Goal: Download file/media: Download file/media

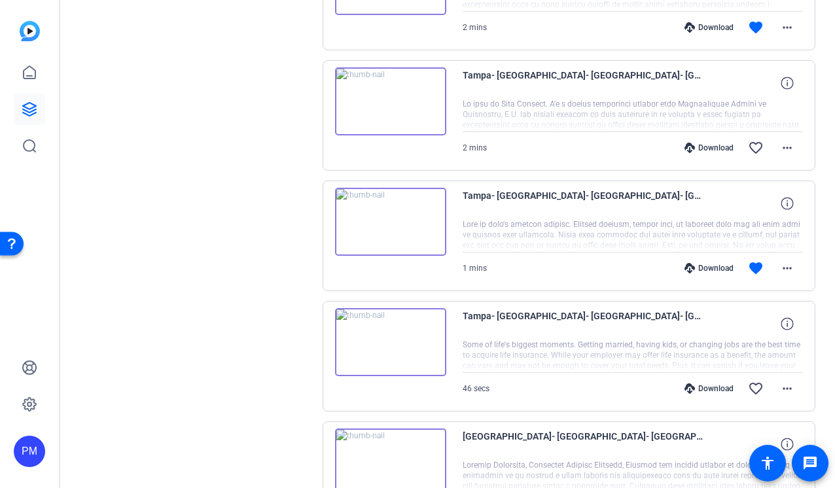
scroll to position [2883, 0]
click at [787, 266] on mat-icon "more_horiz" at bounding box center [788, 268] width 16 height 16
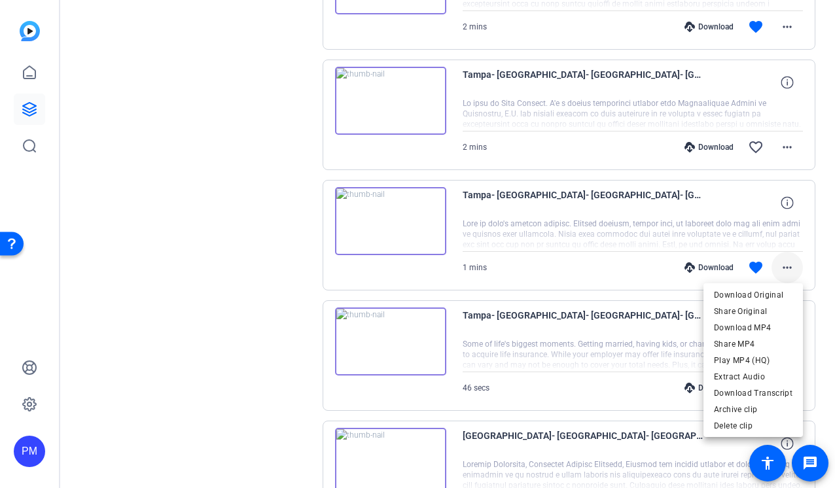
click at [787, 266] on div at bounding box center [417, 244] width 835 height 488
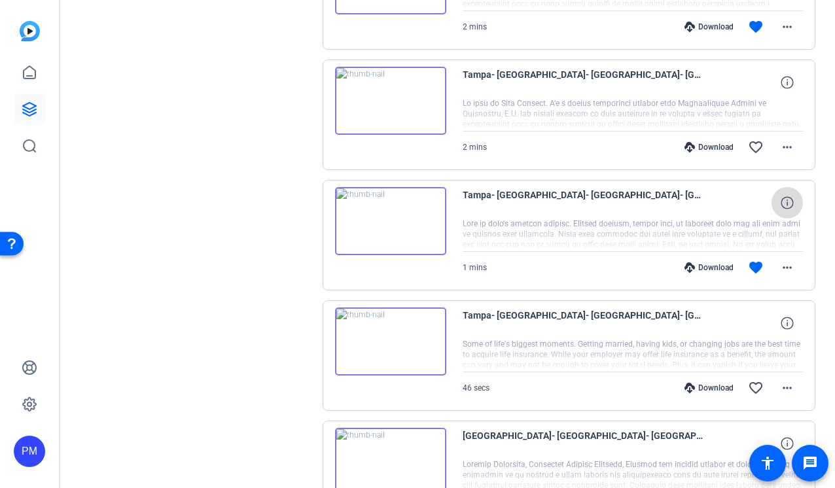
click at [788, 208] on icon at bounding box center [787, 202] width 12 height 12
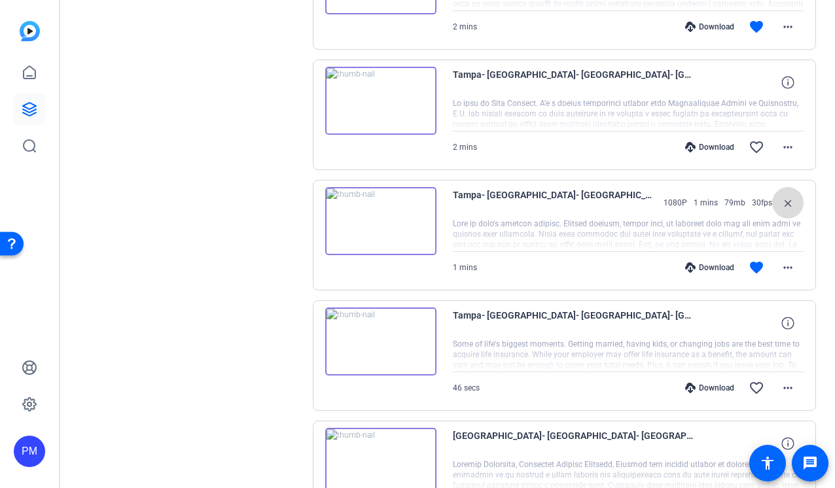
click at [788, 208] on mat-icon "close" at bounding box center [788, 203] width 16 height 16
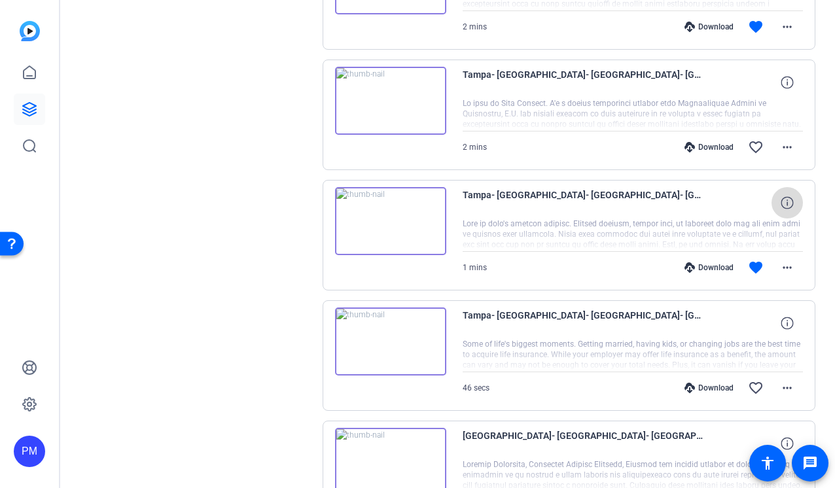
click at [788, 208] on icon at bounding box center [787, 202] width 12 height 12
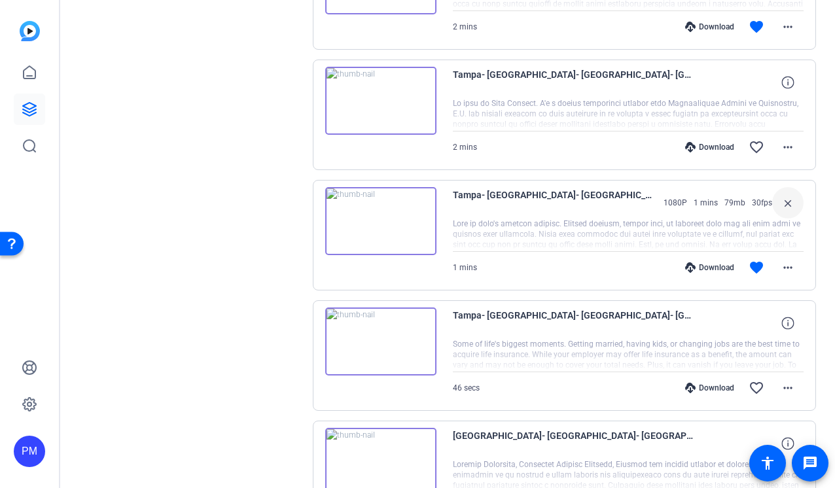
click at [788, 208] on mat-icon "close" at bounding box center [788, 203] width 16 height 16
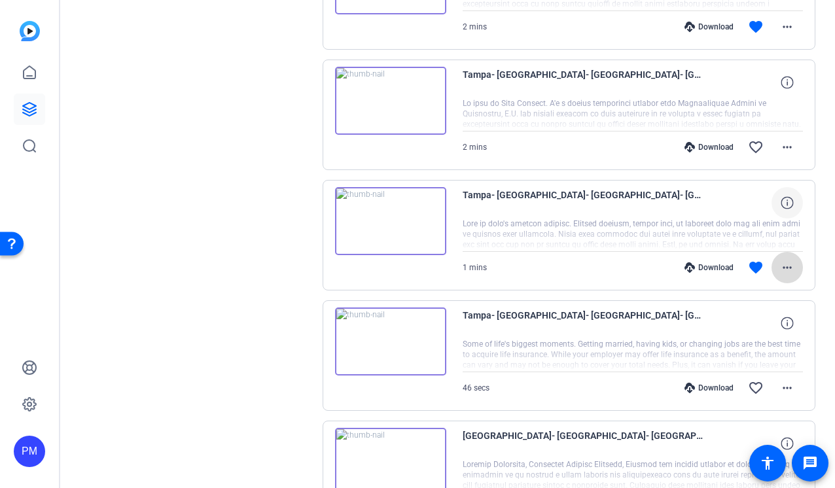
click at [788, 268] on mat-icon "more_horiz" at bounding box center [788, 268] width 16 height 16
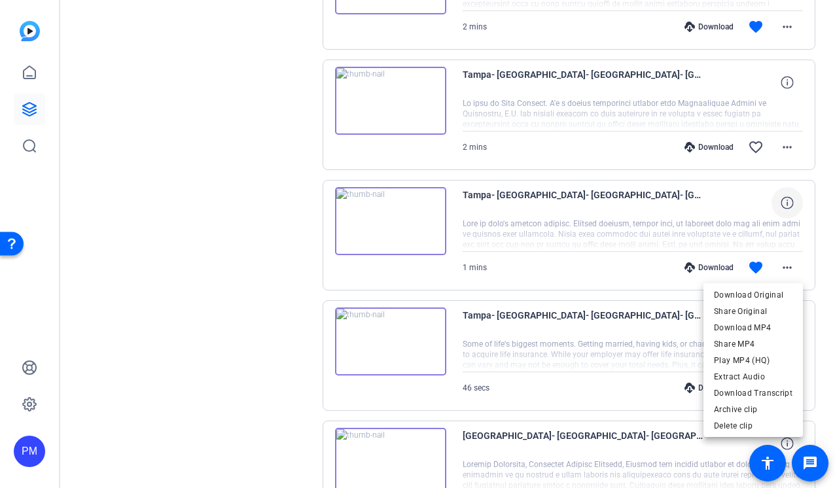
click at [202, 266] on div at bounding box center [417, 244] width 835 height 488
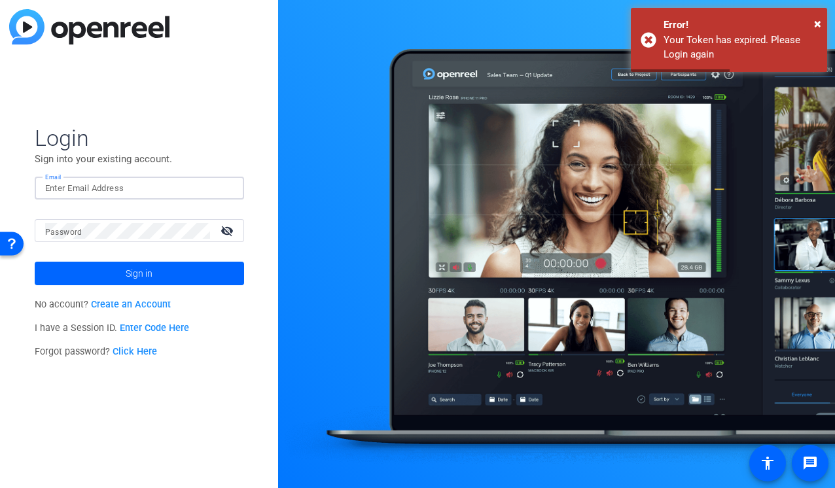
click at [108, 187] on input "Email" at bounding box center [139, 189] width 189 height 16
type input "production@multivu.com"
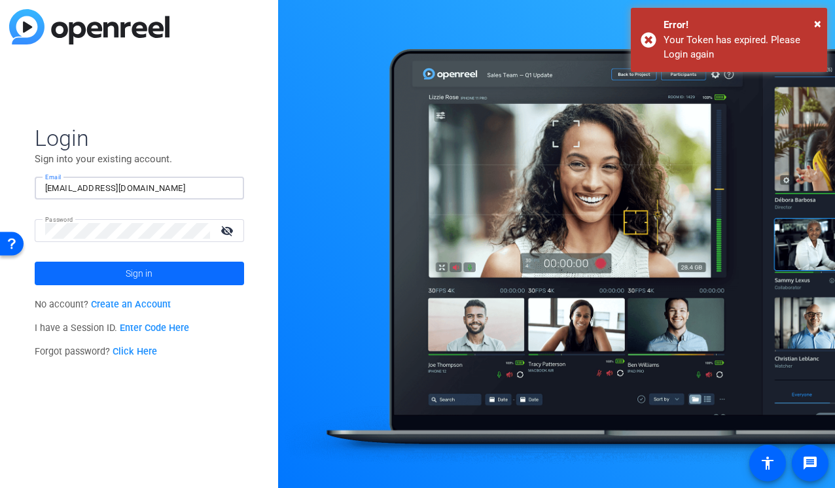
click at [177, 285] on span at bounding box center [139, 273] width 209 height 31
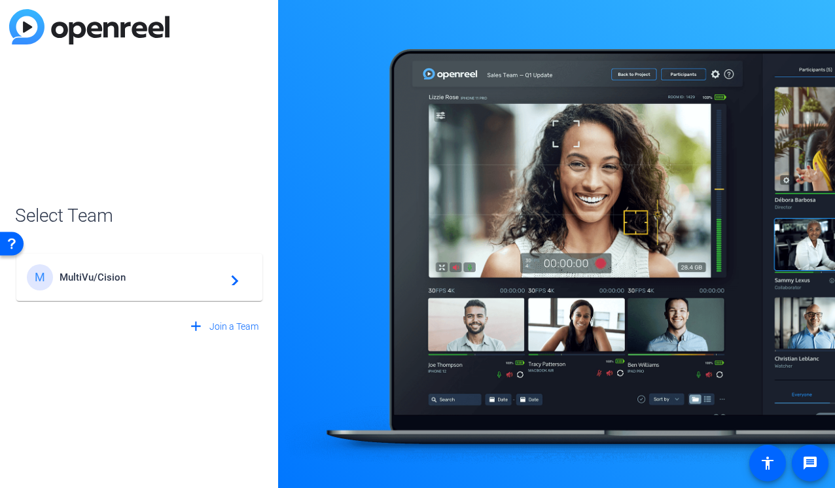
click at [177, 285] on div "M MultiVu/Cision navigate_next" at bounding box center [139, 277] width 225 height 26
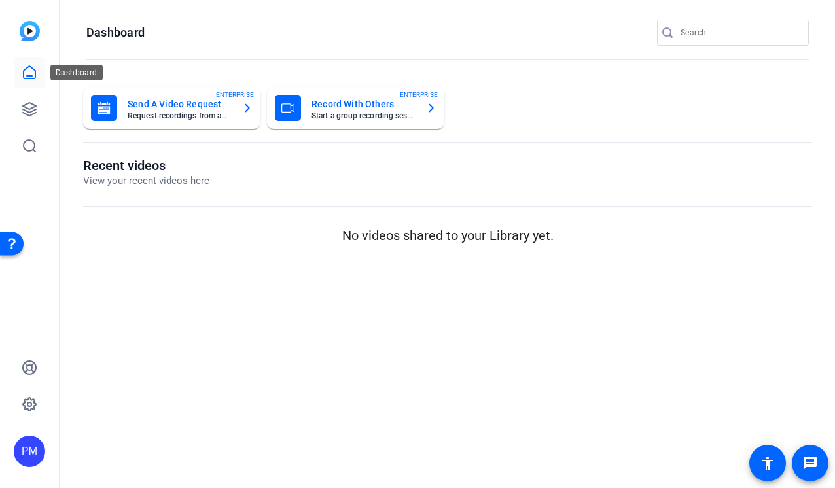
click at [24, 71] on icon at bounding box center [30, 73] width 16 height 16
click at [27, 107] on icon at bounding box center [30, 109] width 16 height 16
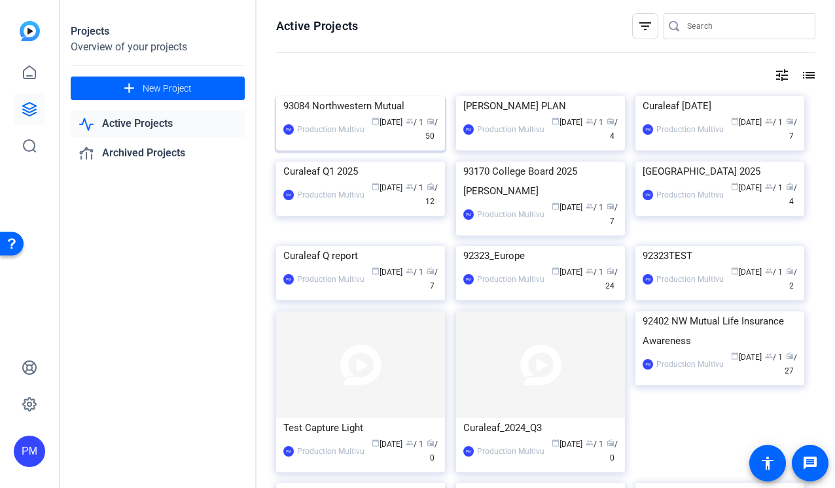
click at [287, 96] on img at bounding box center [360, 96] width 169 height 0
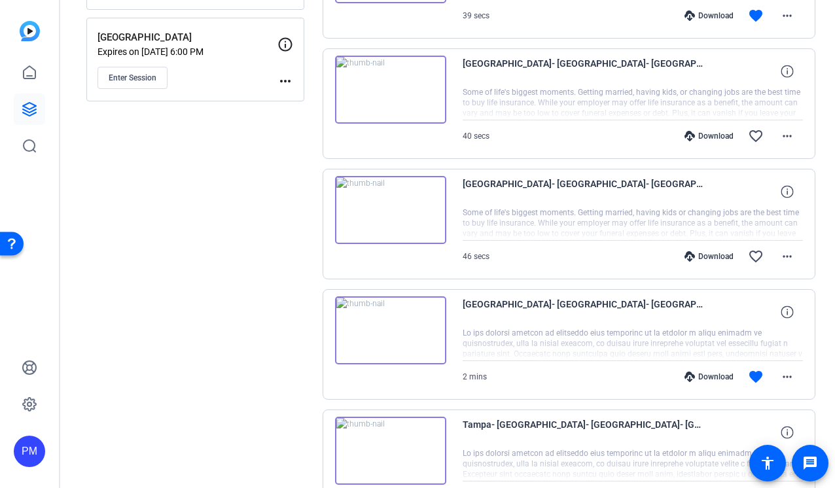
scroll to position [960, 0]
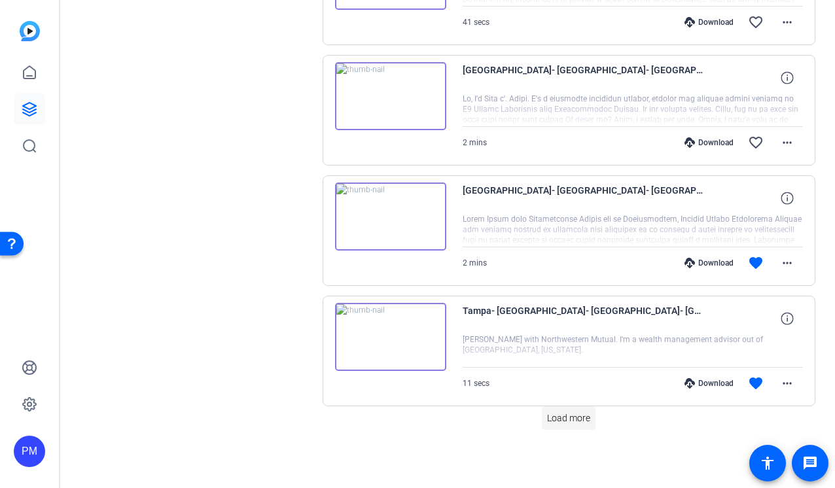
click at [576, 416] on span "Load more" at bounding box center [568, 419] width 43 height 14
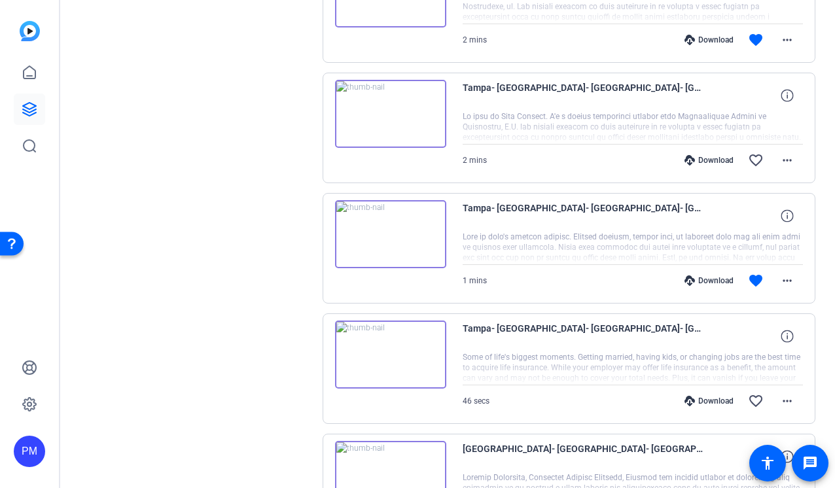
scroll to position [2830, 0]
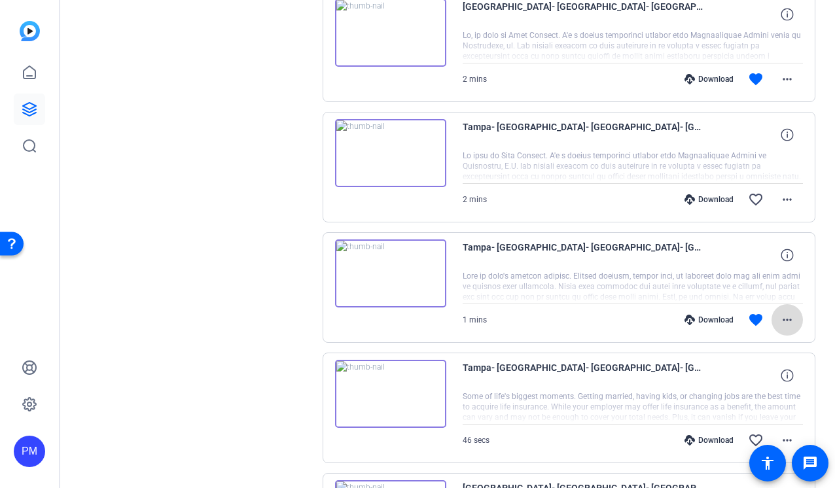
click at [792, 316] on mat-icon "more_horiz" at bounding box center [788, 320] width 16 height 16
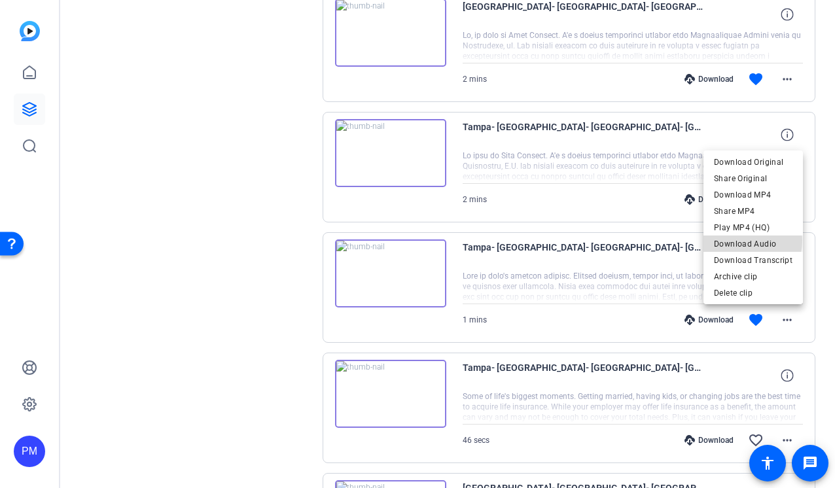
click at [747, 241] on span "Download Audio" at bounding box center [753, 244] width 79 height 16
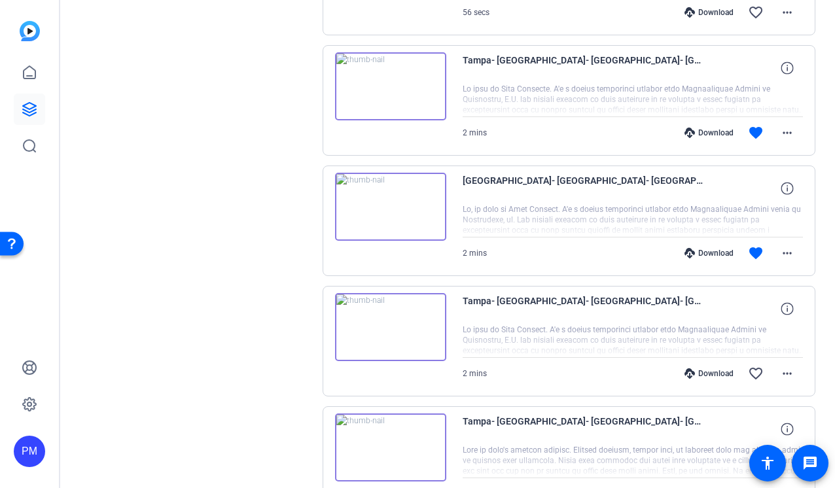
scroll to position [2663, 0]
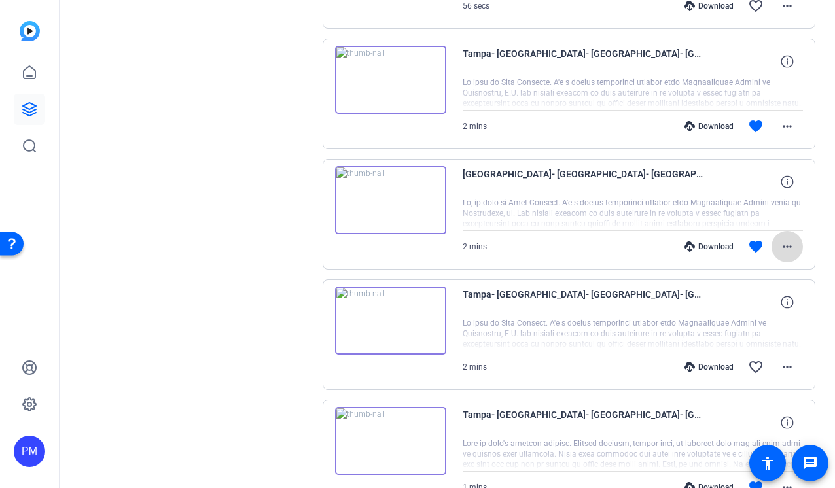
click at [788, 246] on mat-icon "more_horiz" at bounding box center [788, 247] width 16 height 16
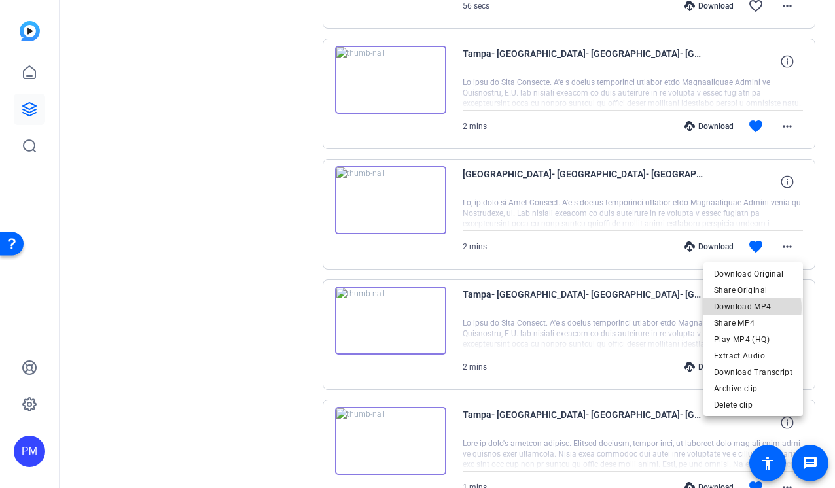
click at [750, 308] on span "Download MP4" at bounding box center [753, 307] width 79 height 16
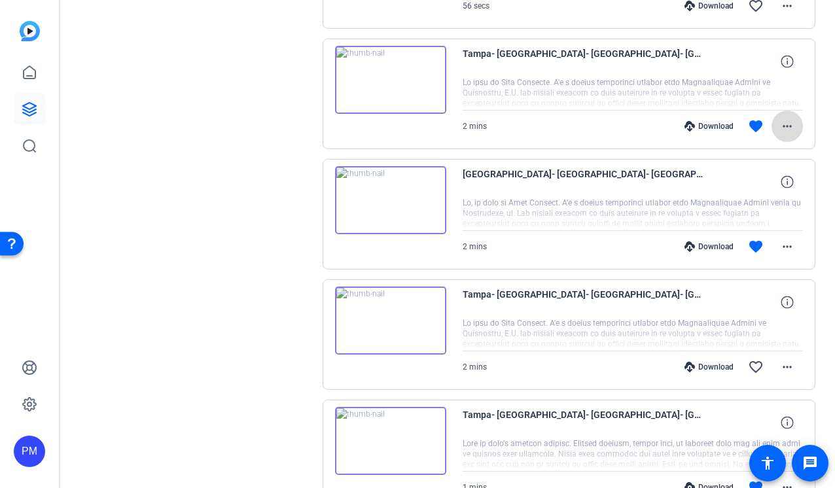
click at [790, 126] on mat-icon "more_horiz" at bounding box center [788, 126] width 16 height 16
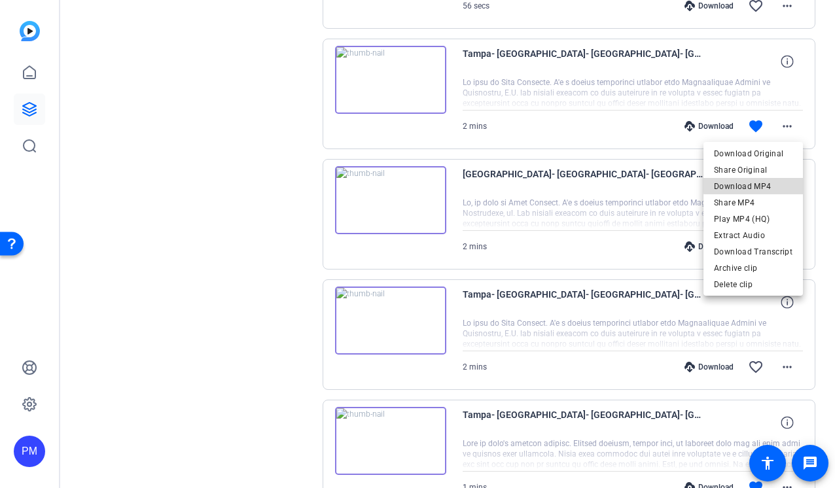
click at [758, 185] on span "Download MP4" at bounding box center [753, 187] width 79 height 16
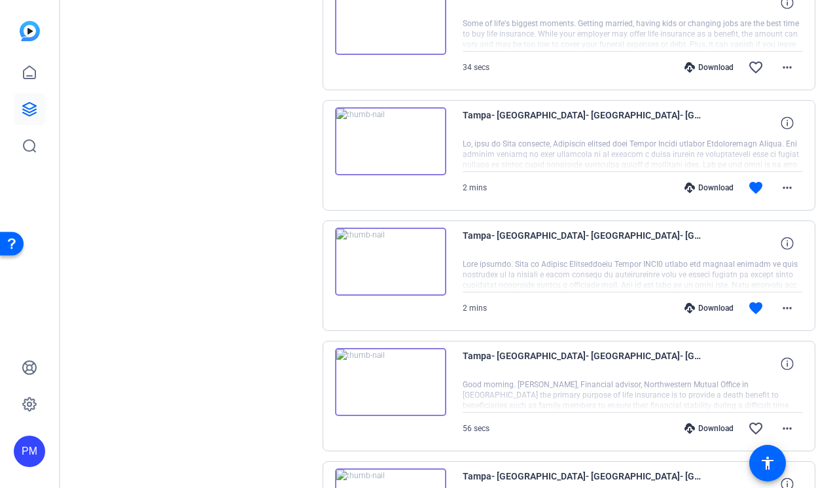
scroll to position [2230, 0]
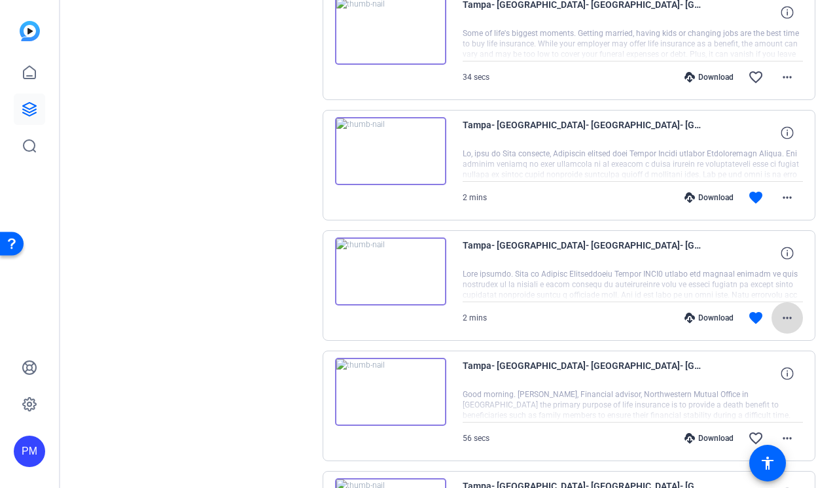
click at [788, 318] on mat-icon "more_horiz" at bounding box center [788, 318] width 16 height 16
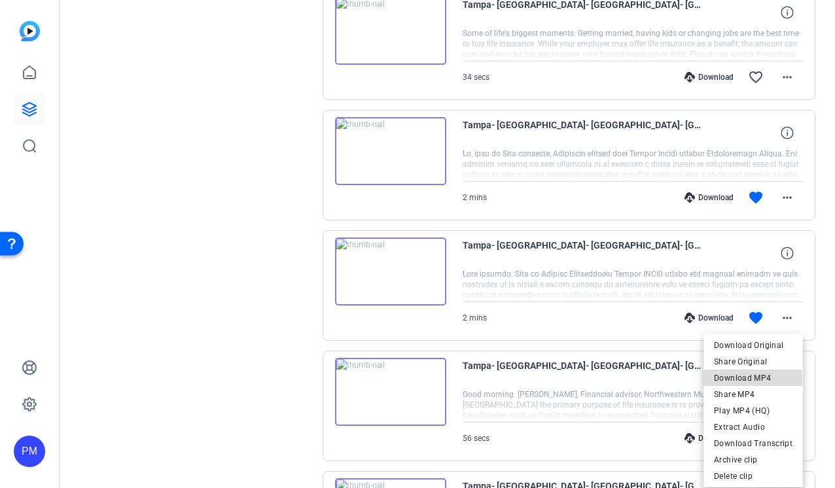
click at [739, 381] on span "Download MP4" at bounding box center [753, 379] width 79 height 16
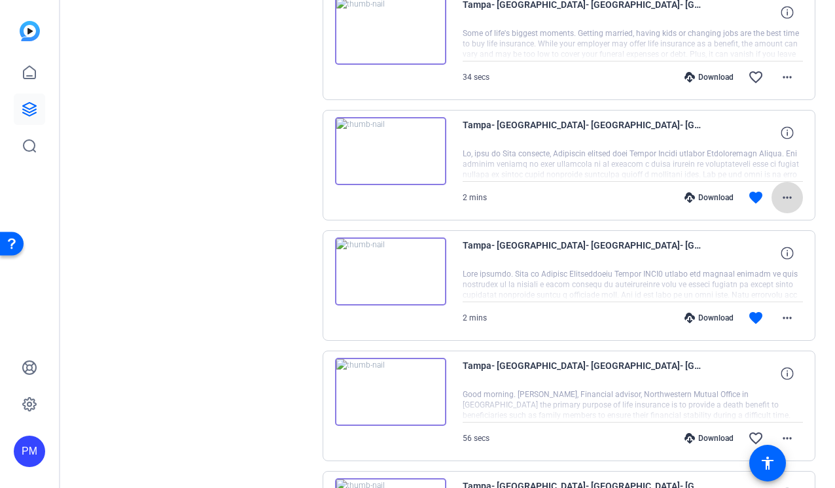
click at [792, 200] on mat-icon "more_horiz" at bounding box center [788, 198] width 16 height 16
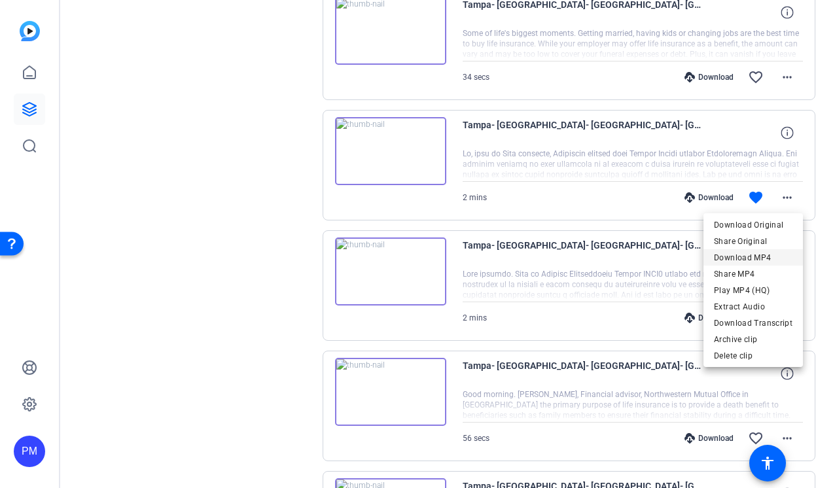
click at [745, 261] on span "Download MP4" at bounding box center [753, 258] width 79 height 16
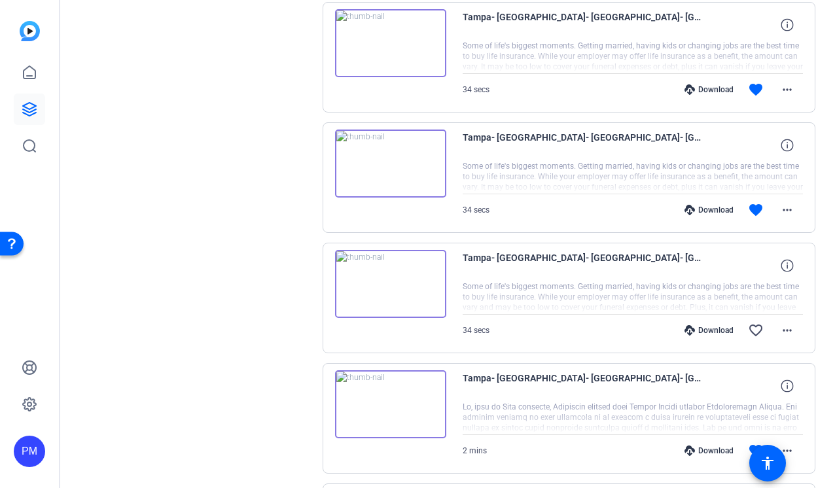
scroll to position [1975, 0]
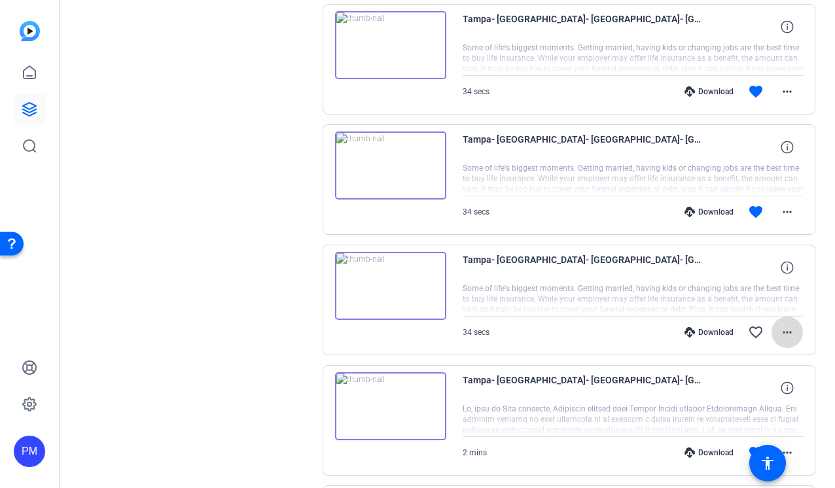
click at [787, 333] on mat-icon "more_horiz" at bounding box center [788, 333] width 16 height 16
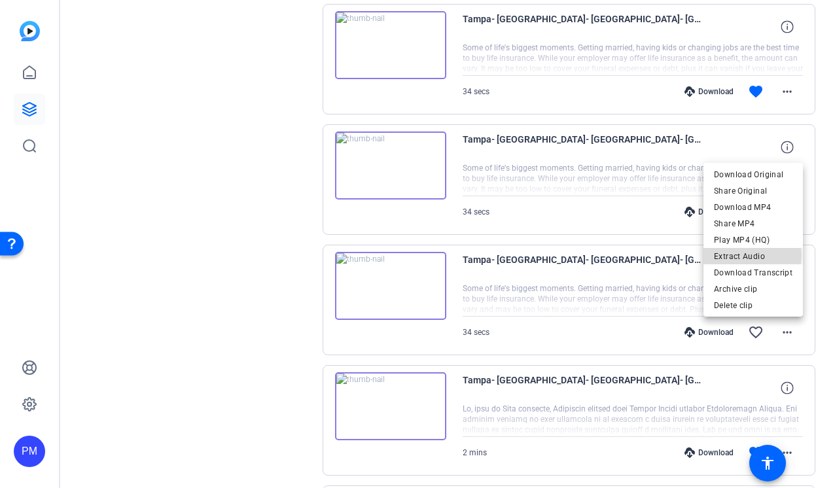
click at [754, 255] on span "Extract Audio" at bounding box center [753, 257] width 79 height 16
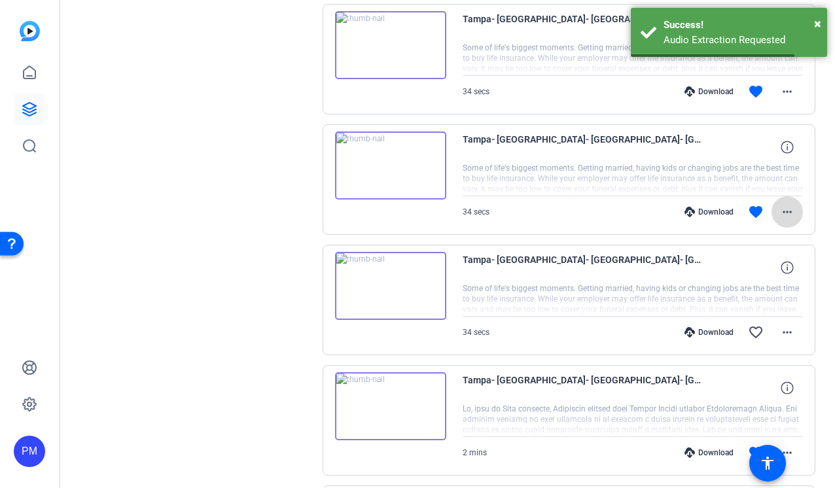
click at [788, 210] on mat-icon "more_horiz" at bounding box center [788, 212] width 16 height 16
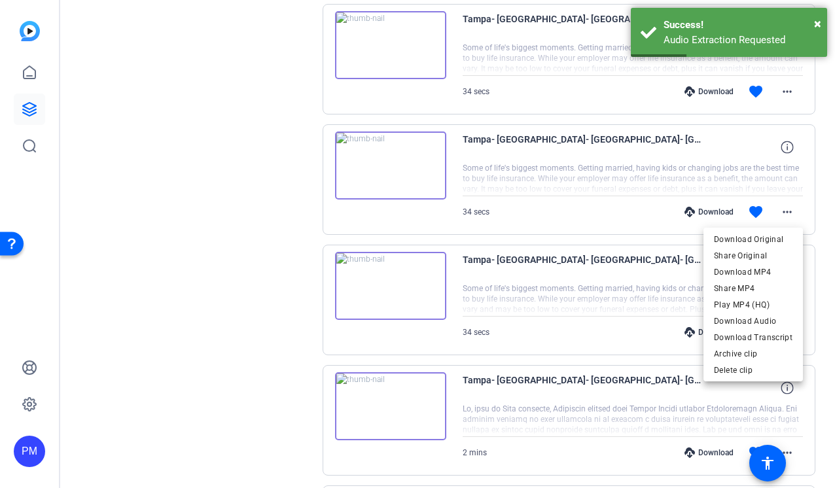
drag, startPoint x: 745, startPoint y: 325, endPoint x: 836, endPoint y: 259, distance: 112.1
click at [835, 259] on html "Accessibility Screen-Reader Guide, Feedback, and Issue Reporting | New window P…" at bounding box center [417, 244] width 835 height 488
click at [830, 228] on div at bounding box center [417, 244] width 835 height 488
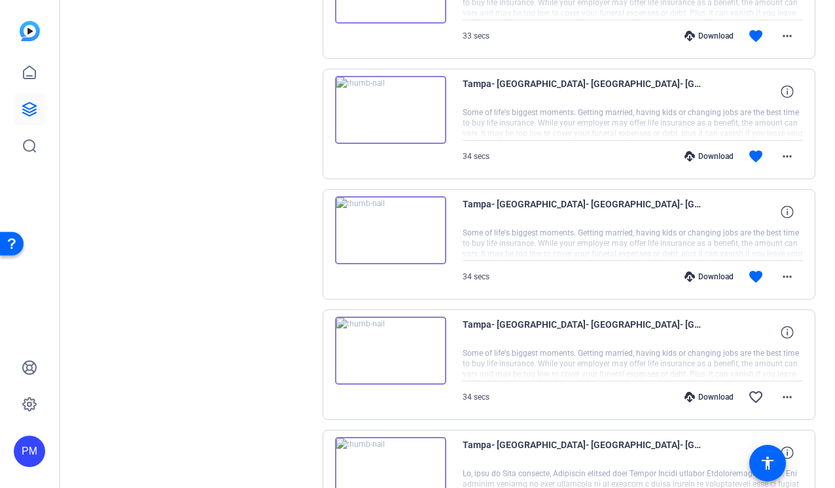
scroll to position [1909, 0]
click at [785, 160] on mat-icon "more_horiz" at bounding box center [788, 157] width 16 height 16
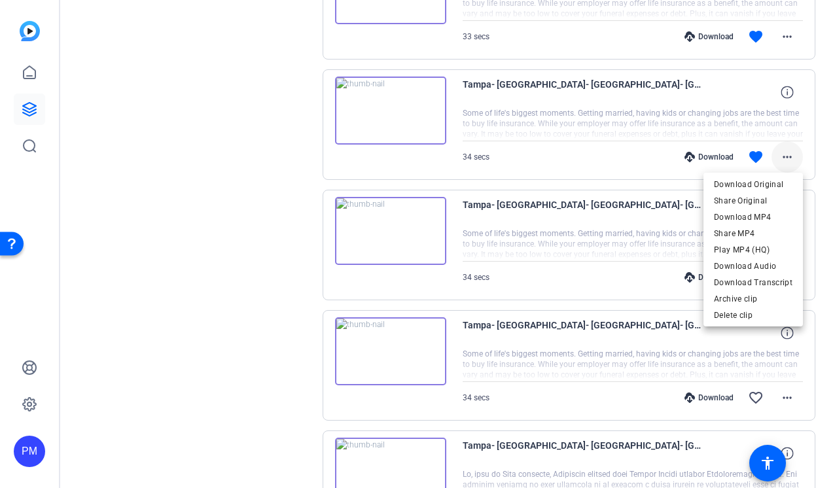
click at [785, 160] on div at bounding box center [417, 244] width 835 height 488
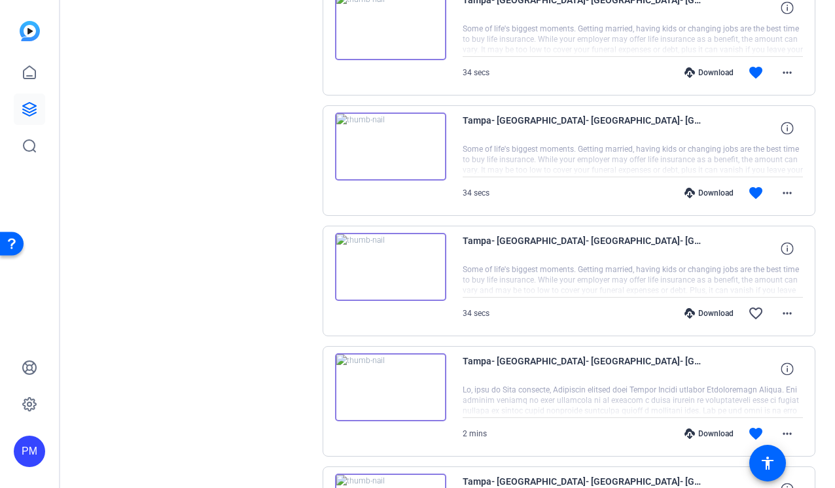
scroll to position [1994, 0]
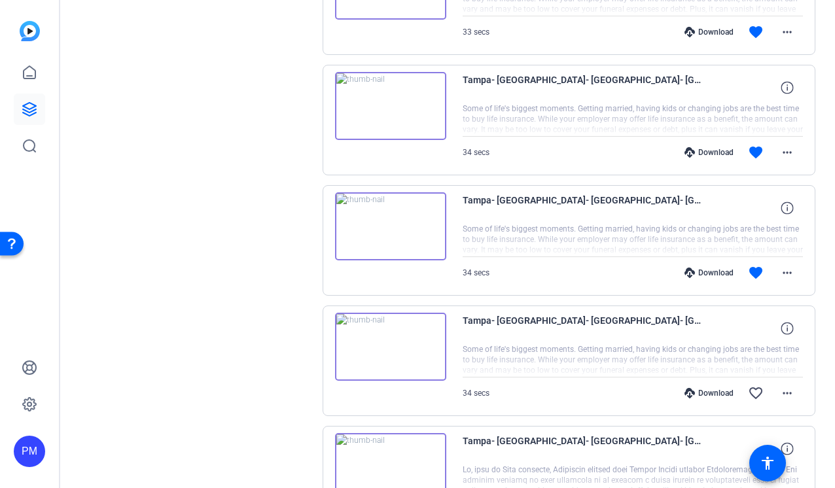
scroll to position [1916, 0]
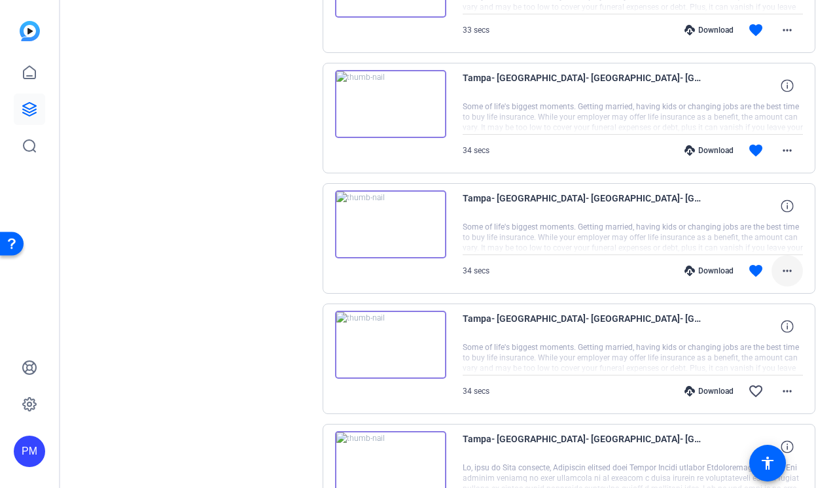
click at [792, 272] on mat-icon "more_horiz" at bounding box center [788, 271] width 16 height 16
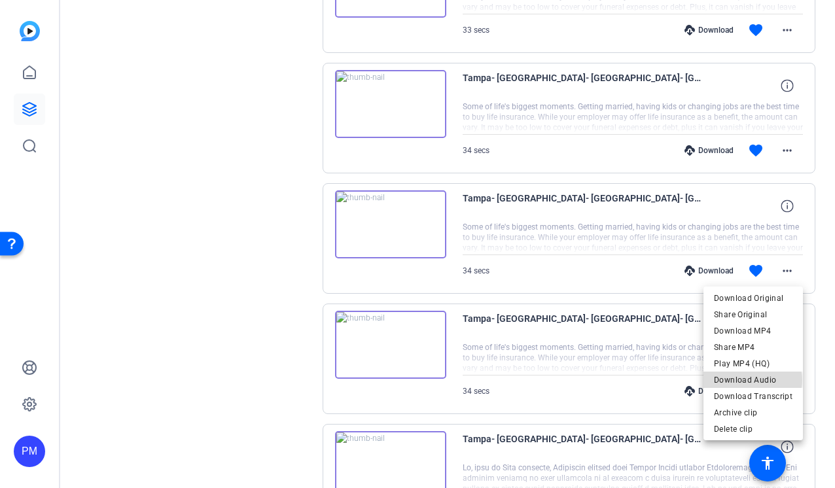
click at [755, 380] on span "Download Audio" at bounding box center [753, 381] width 79 height 16
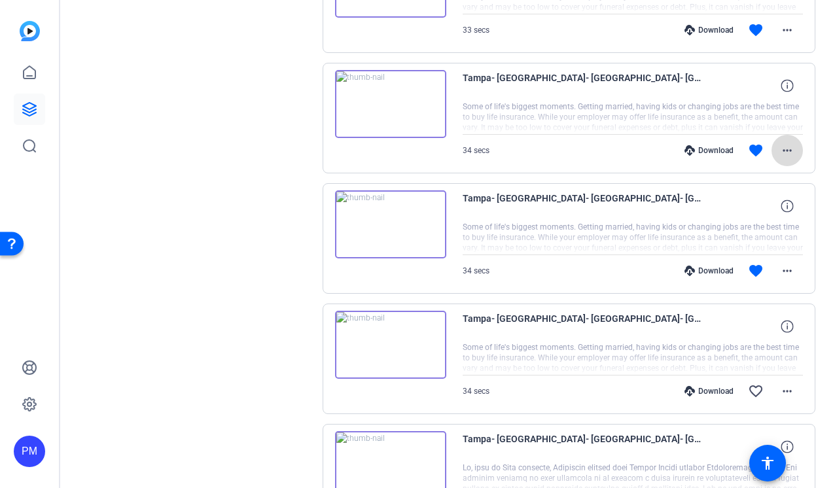
click at [788, 149] on mat-icon "more_horiz" at bounding box center [788, 151] width 16 height 16
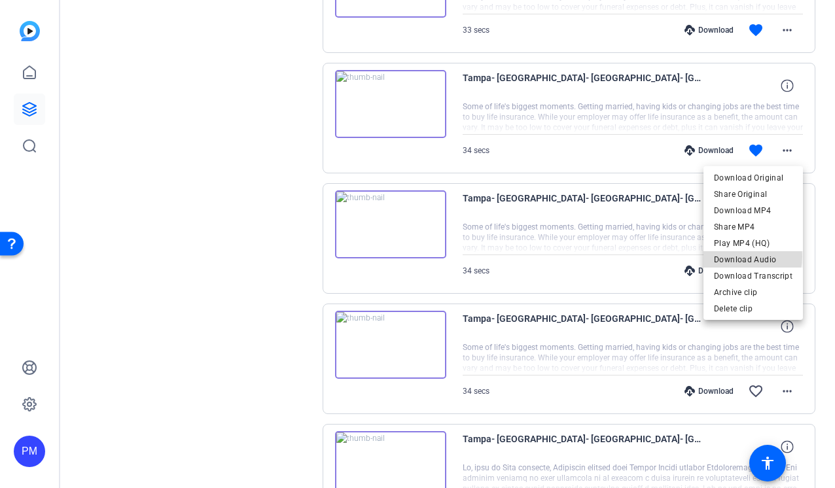
click at [737, 256] on span "Download Audio" at bounding box center [753, 260] width 79 height 16
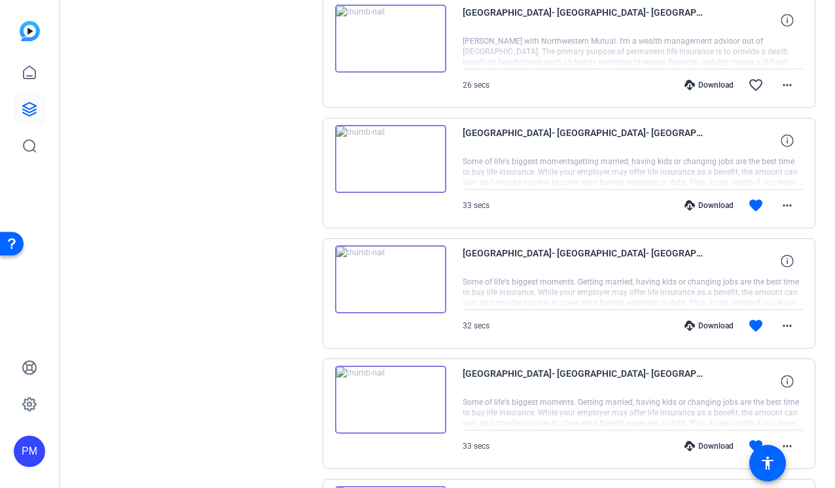
scroll to position [1502, 0]
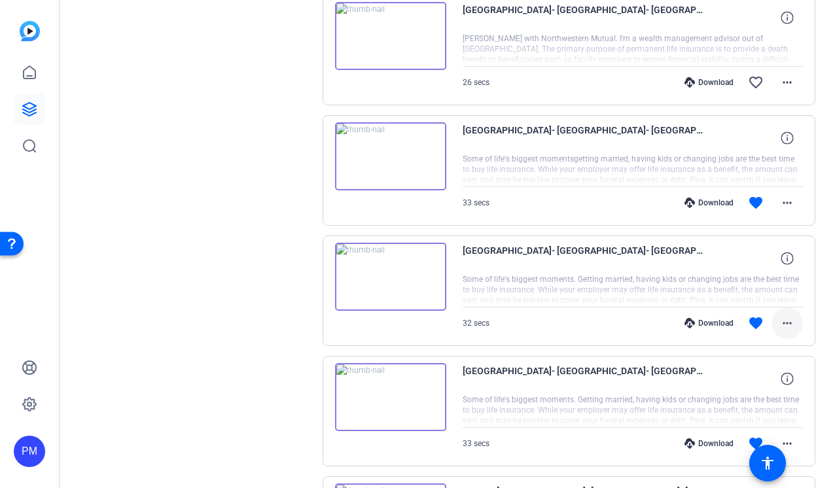
click at [789, 323] on mat-icon "more_horiz" at bounding box center [788, 324] width 16 height 16
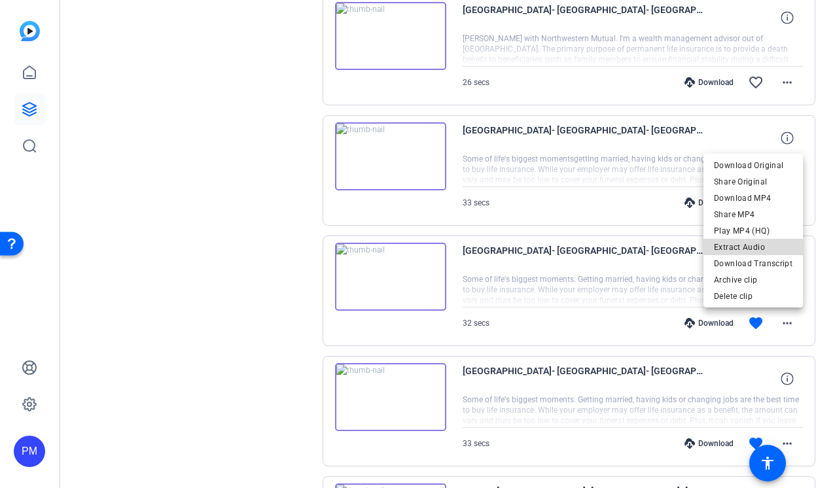
click at [759, 244] on span "Extract Audio" at bounding box center [753, 248] width 79 height 16
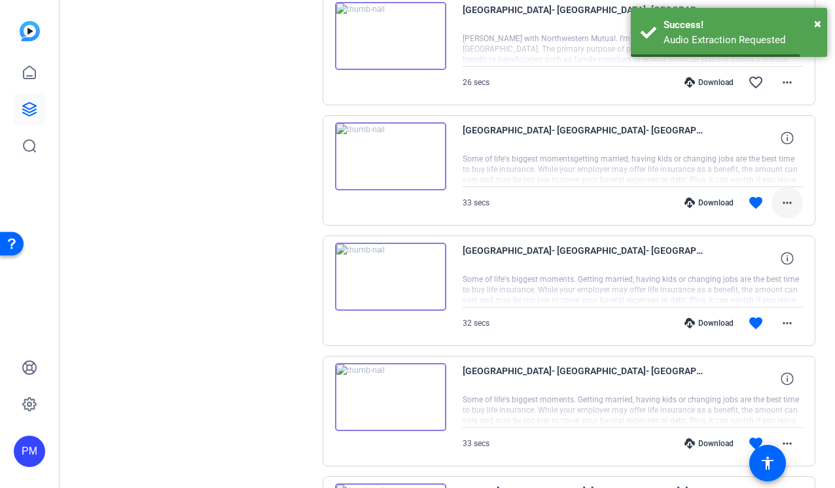
click at [792, 202] on mat-icon "more_horiz" at bounding box center [788, 203] width 16 height 16
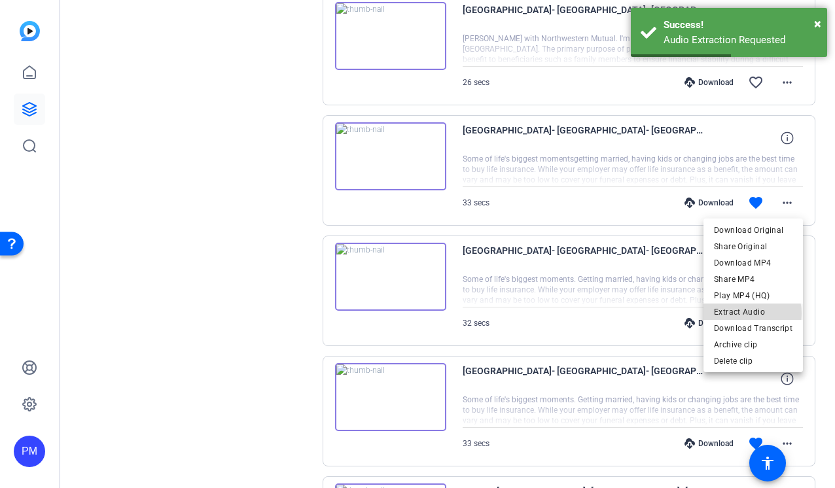
click at [742, 314] on span "Extract Audio" at bounding box center [753, 312] width 79 height 16
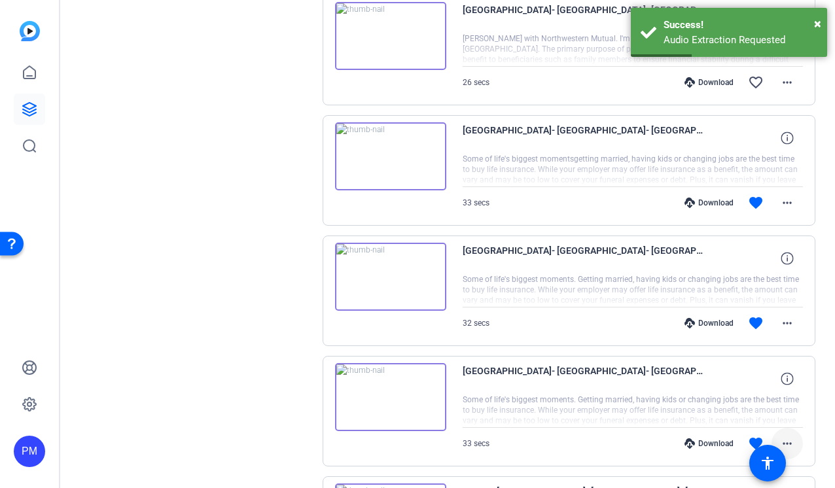
click at [789, 439] on mat-icon "more_horiz" at bounding box center [788, 444] width 16 height 16
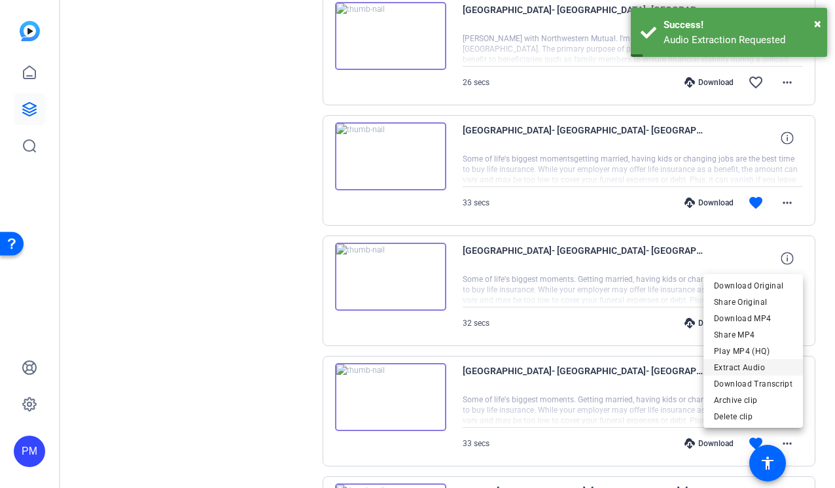
click at [757, 367] on span "Extract Audio" at bounding box center [753, 368] width 79 height 16
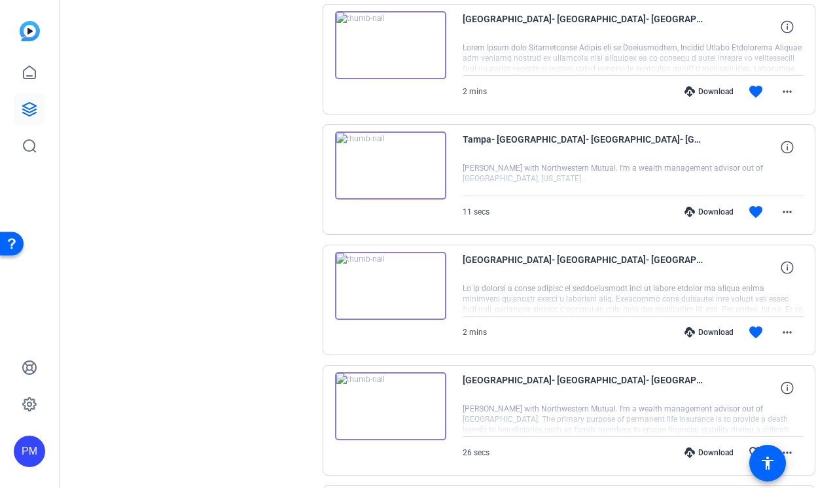
scroll to position [1132, 0]
click at [792, 326] on mat-icon "more_horiz" at bounding box center [788, 332] width 16 height 16
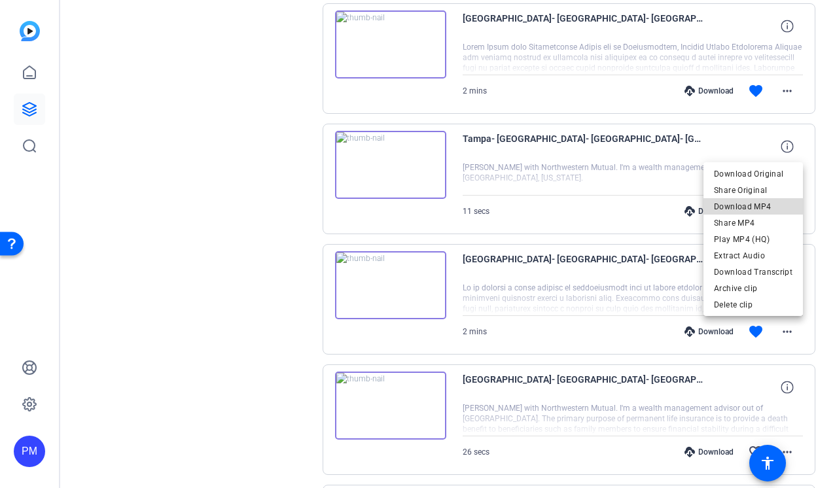
click at [758, 212] on span "Download MP4" at bounding box center [753, 207] width 79 height 16
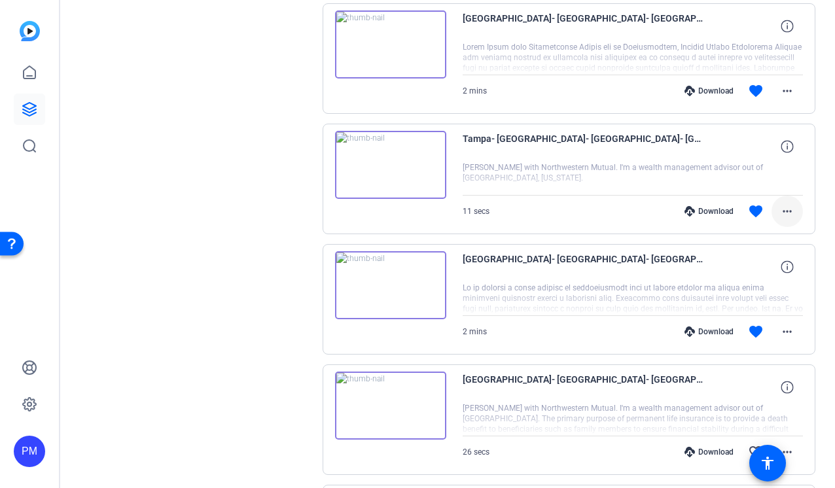
click at [782, 210] on mat-icon "more_horiz" at bounding box center [788, 212] width 16 height 16
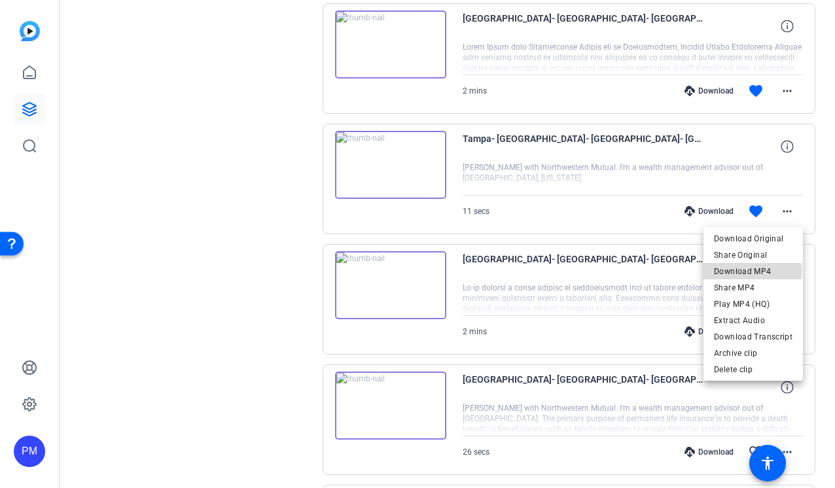
click at [752, 271] on span "Download MP4" at bounding box center [753, 272] width 79 height 16
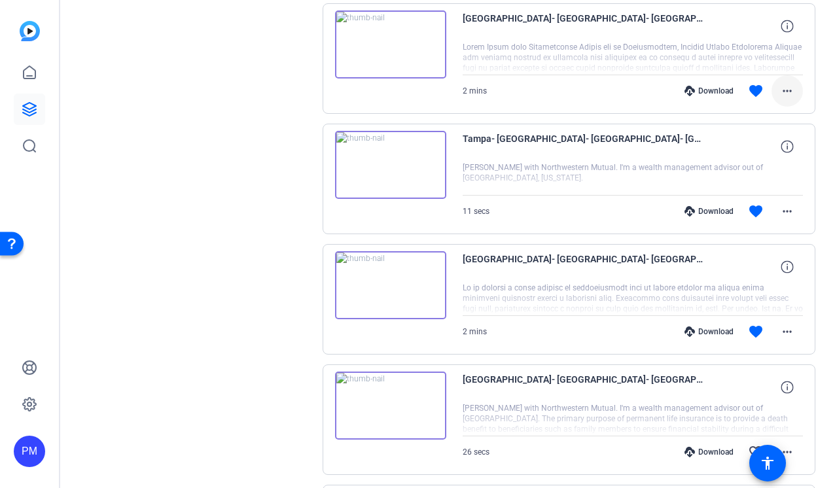
click at [789, 90] on mat-icon "more_horiz" at bounding box center [788, 91] width 16 height 16
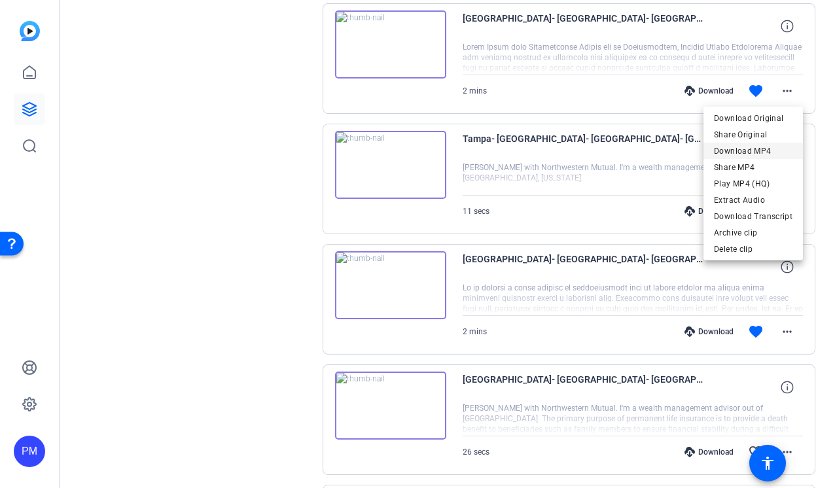
click at [765, 150] on span "Download MP4" at bounding box center [753, 151] width 79 height 16
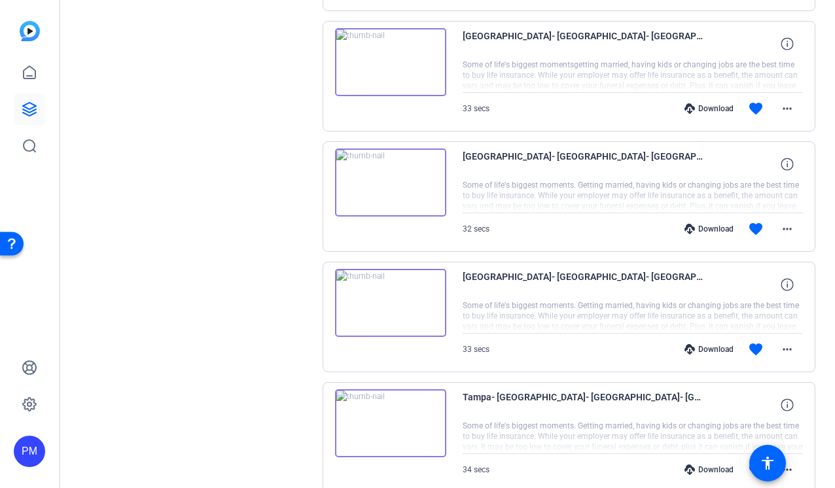
scroll to position [1589, 0]
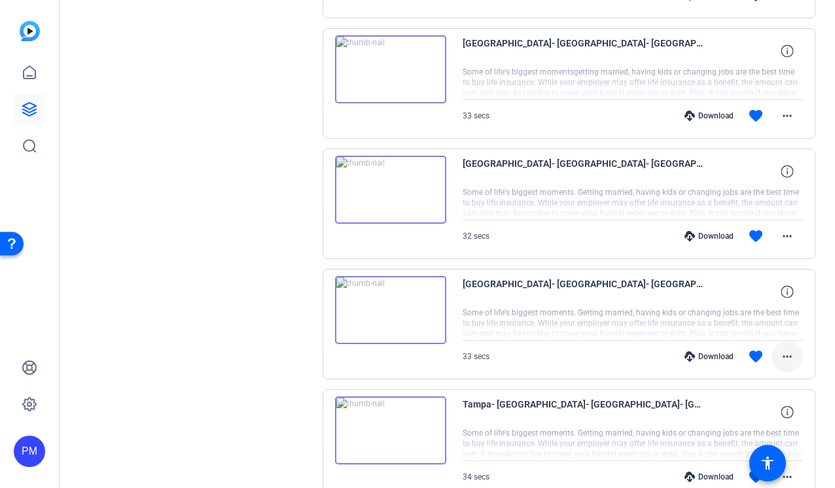
click at [788, 357] on mat-icon "more_horiz" at bounding box center [788, 357] width 16 height 16
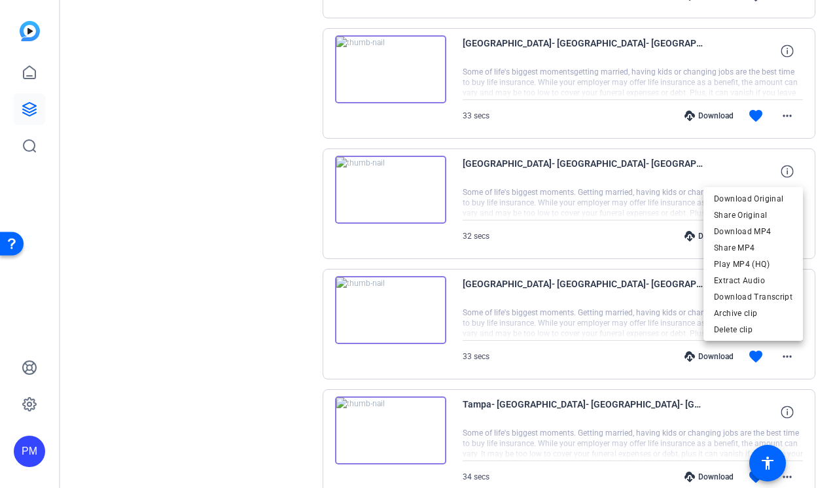
click at [222, 245] on div at bounding box center [417, 244] width 835 height 488
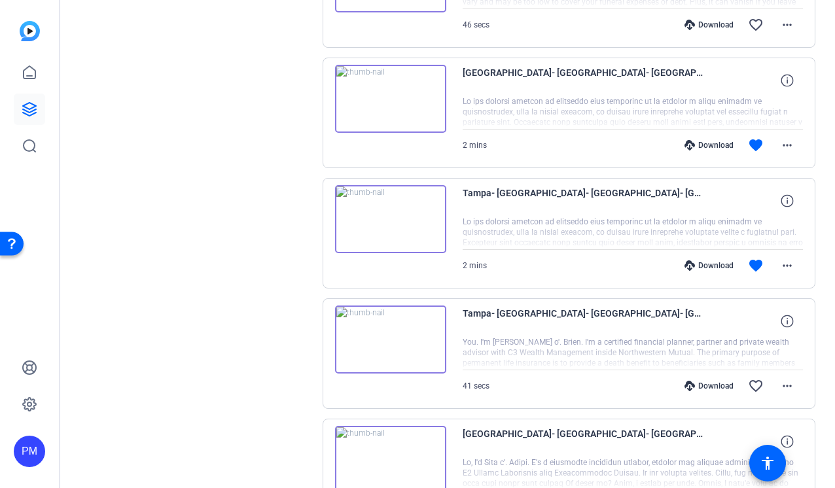
scroll to position [960, 0]
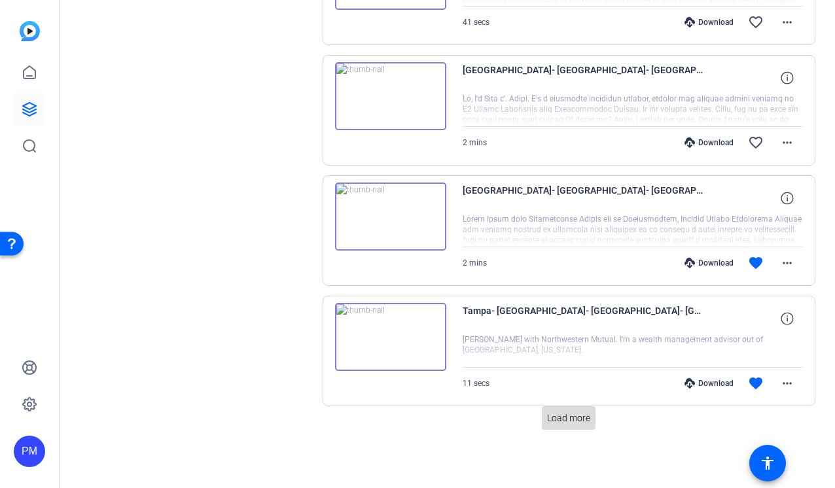
click at [570, 419] on span "Load more" at bounding box center [568, 419] width 43 height 14
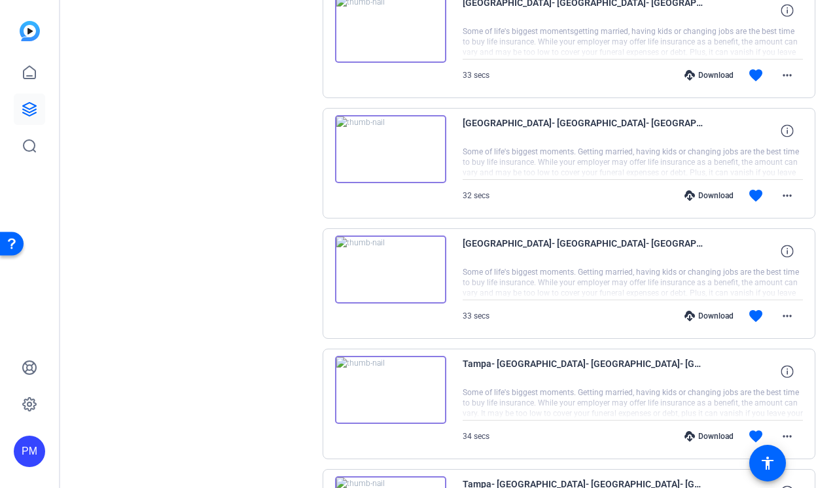
scroll to position [1609, 0]
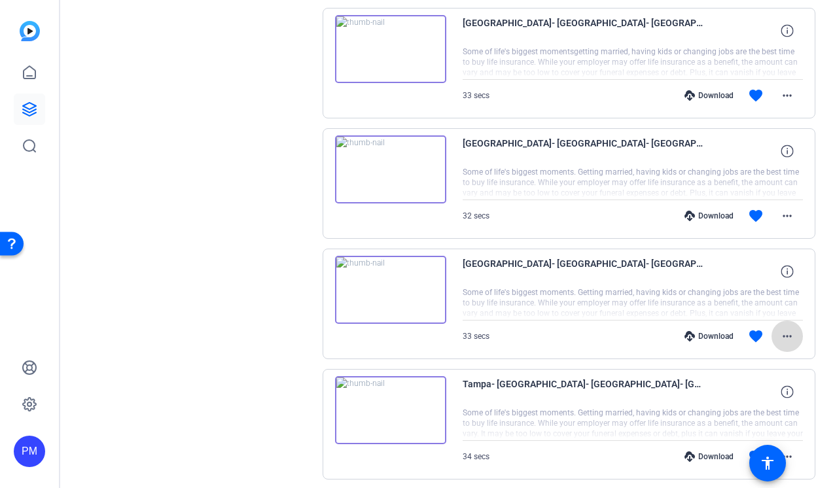
click at [793, 335] on mat-icon "more_horiz" at bounding box center [788, 337] width 16 height 16
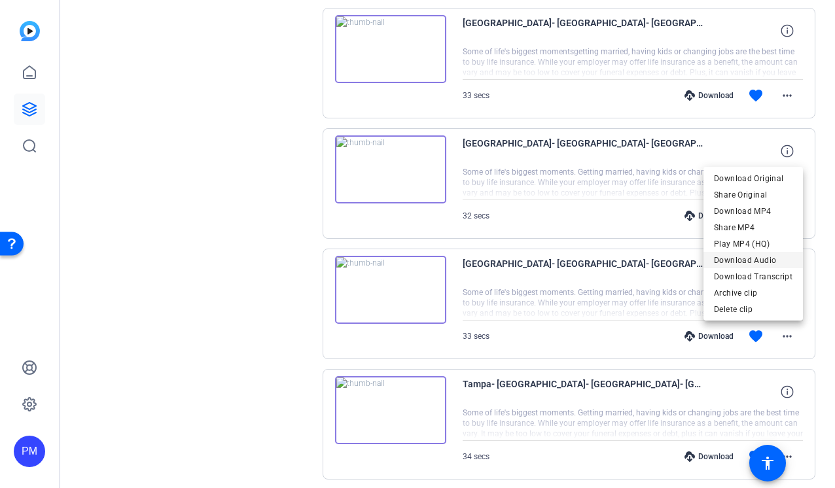
click at [767, 257] on span "Download Audio" at bounding box center [753, 261] width 79 height 16
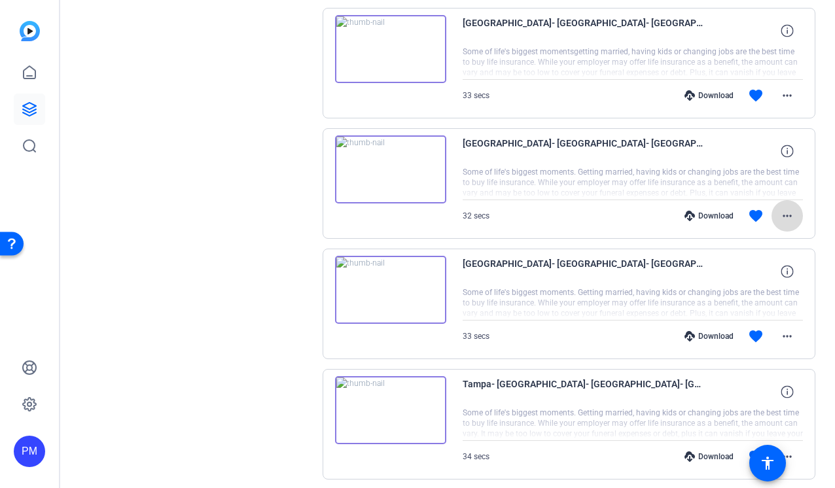
click at [789, 215] on mat-icon "more_horiz" at bounding box center [788, 216] width 16 height 16
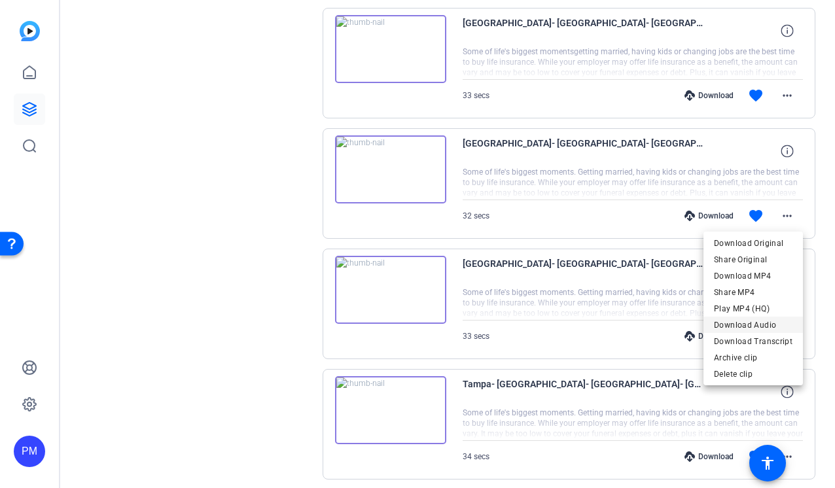
click at [732, 325] on span "Download Audio" at bounding box center [753, 326] width 79 height 16
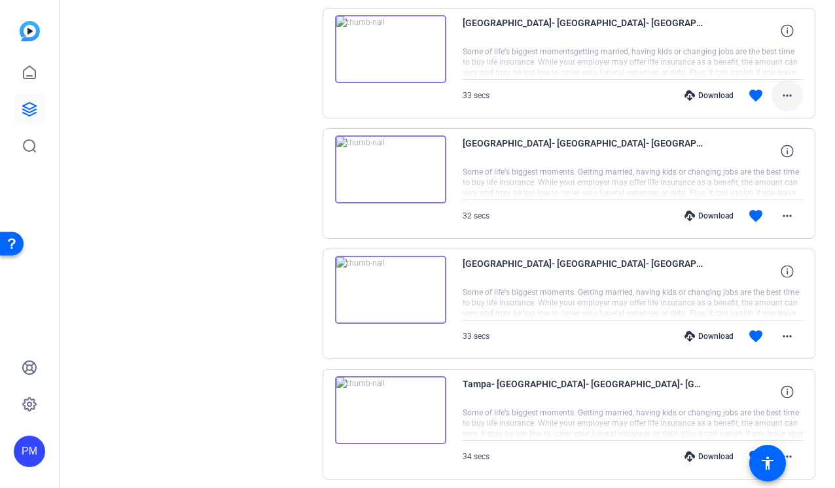
click at [784, 92] on mat-icon "more_horiz" at bounding box center [788, 96] width 16 height 16
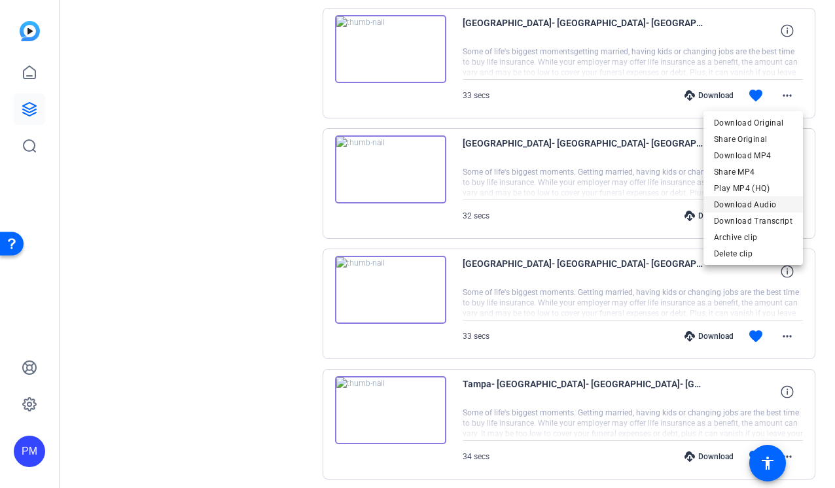
click at [736, 205] on span "Download Audio" at bounding box center [753, 205] width 79 height 16
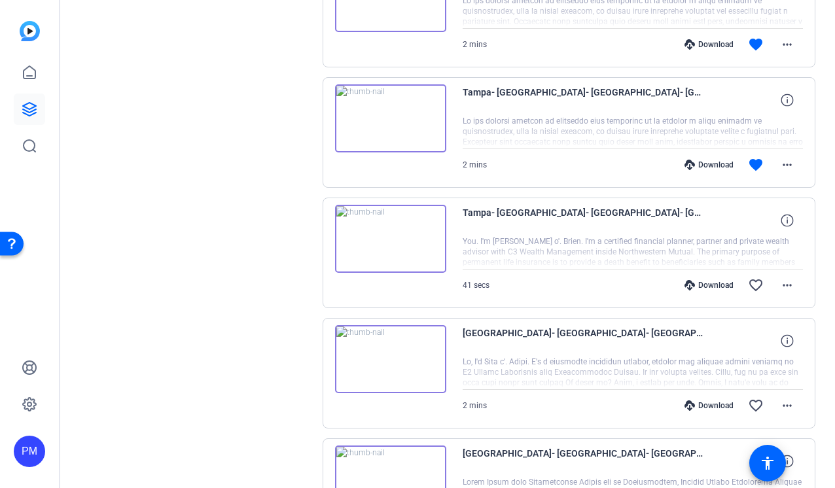
scroll to position [685, 0]
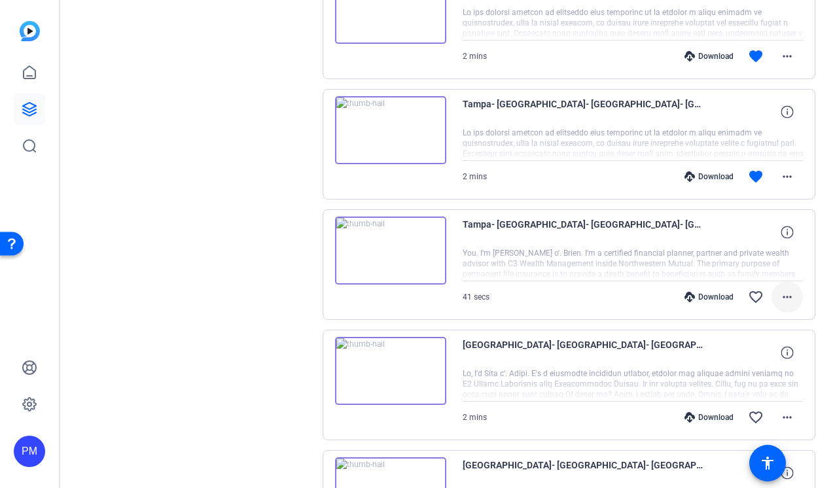
click at [783, 296] on mat-icon "more_horiz" at bounding box center [788, 297] width 16 height 16
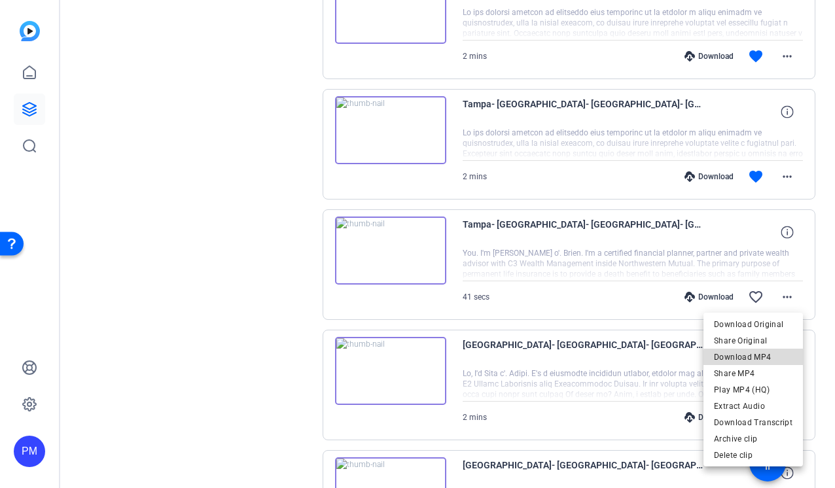
click at [759, 359] on span "Download MP4" at bounding box center [753, 358] width 79 height 16
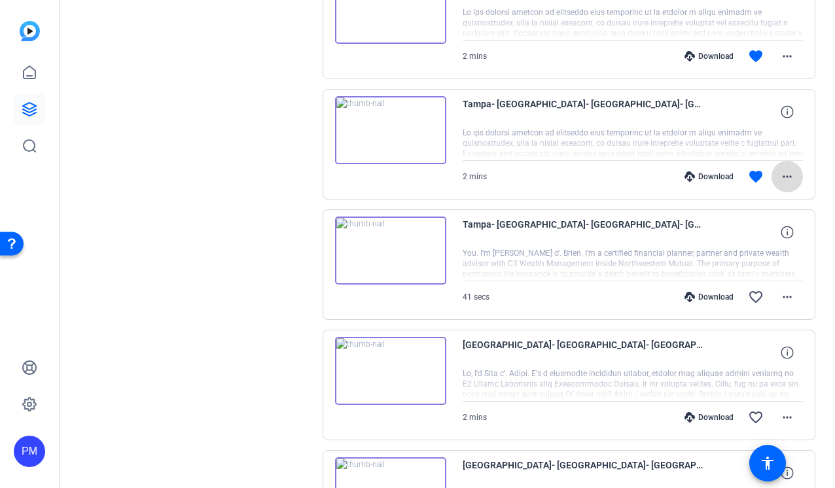
click at [789, 175] on mat-icon "more_horiz" at bounding box center [788, 177] width 16 height 16
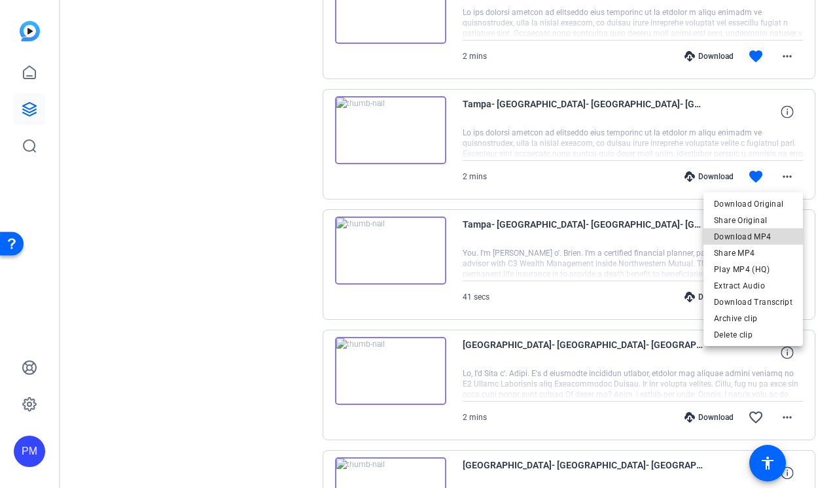
click at [769, 233] on span "Download MP4" at bounding box center [753, 237] width 79 height 16
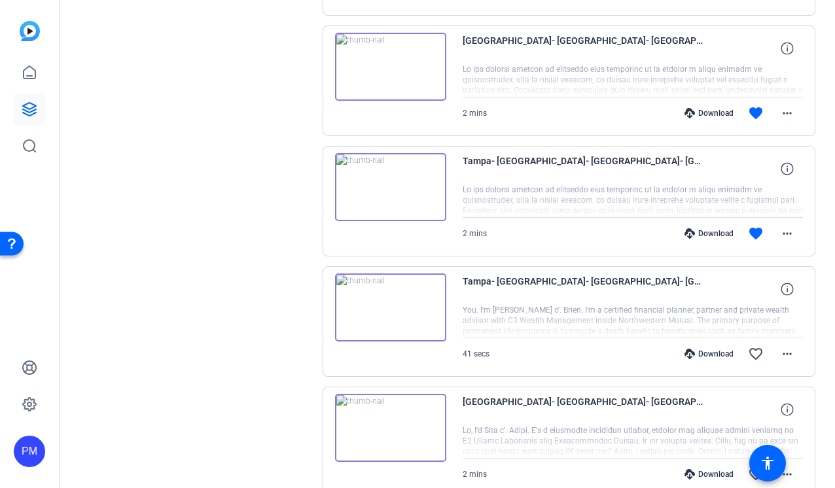
scroll to position [623, 0]
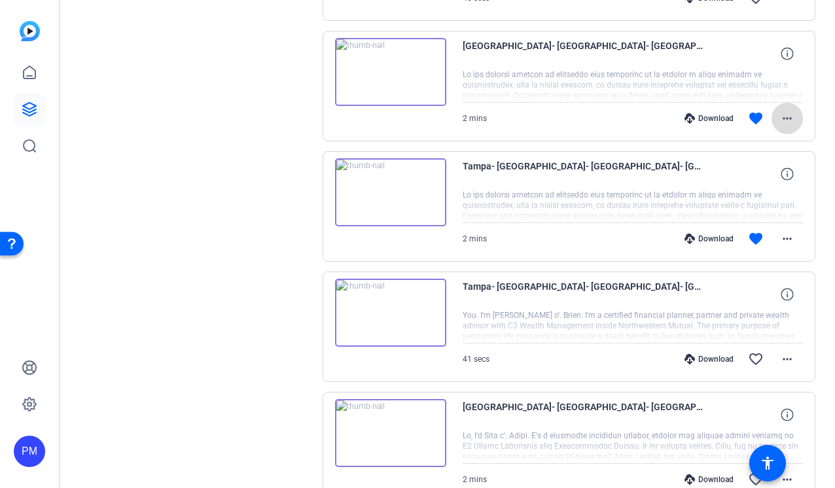
click at [790, 118] on mat-icon "more_horiz" at bounding box center [788, 119] width 16 height 16
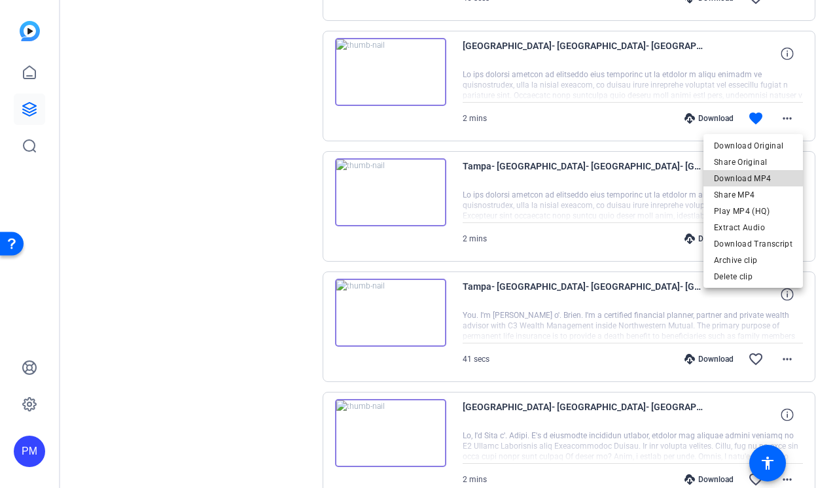
click at [763, 175] on span "Download MP4" at bounding box center [753, 179] width 79 height 16
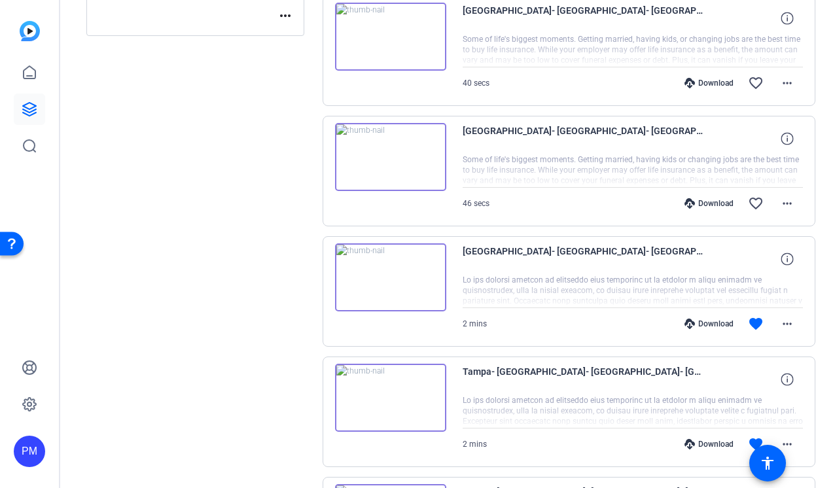
scroll to position [383, 0]
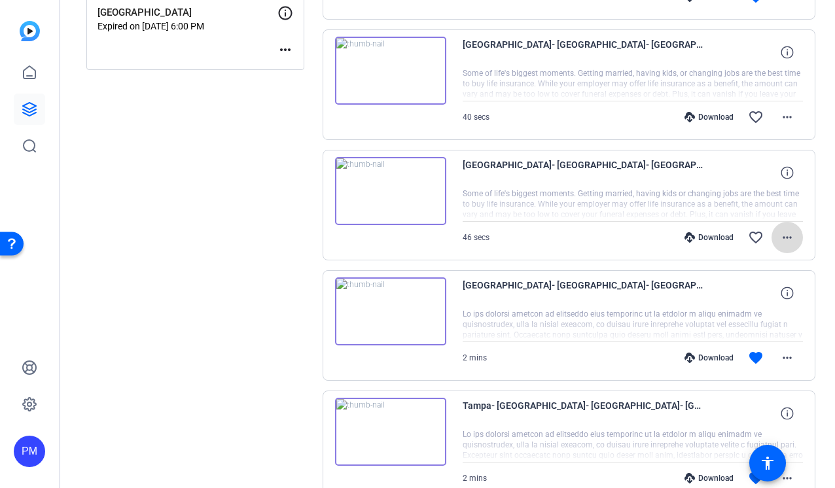
click at [786, 232] on mat-icon "more_horiz" at bounding box center [788, 238] width 16 height 16
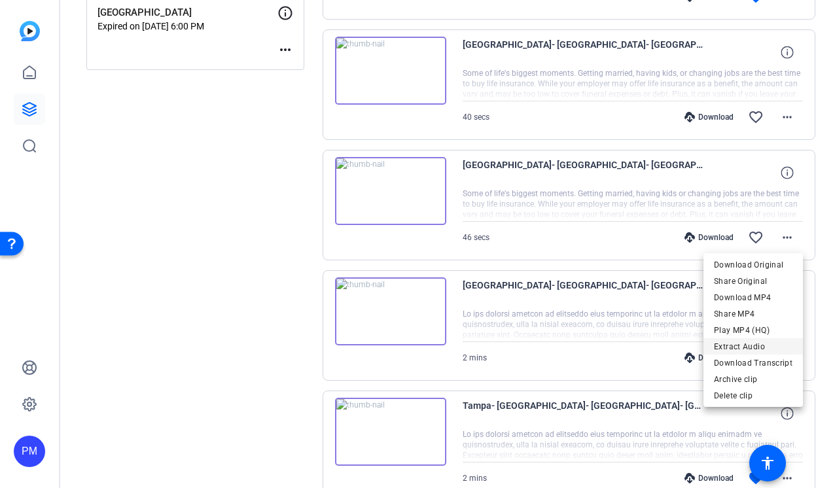
click at [755, 346] on span "Extract Audio" at bounding box center [753, 347] width 79 height 16
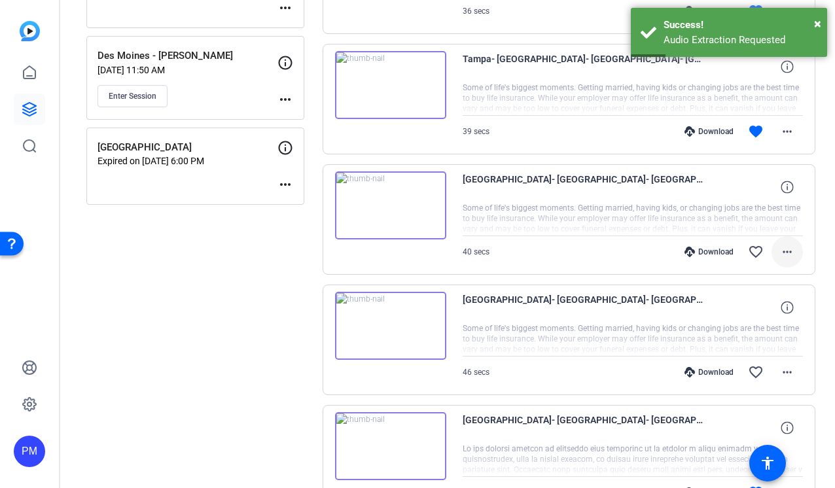
scroll to position [247, 0]
click at [792, 132] on mat-icon "more_horiz" at bounding box center [788, 133] width 16 height 16
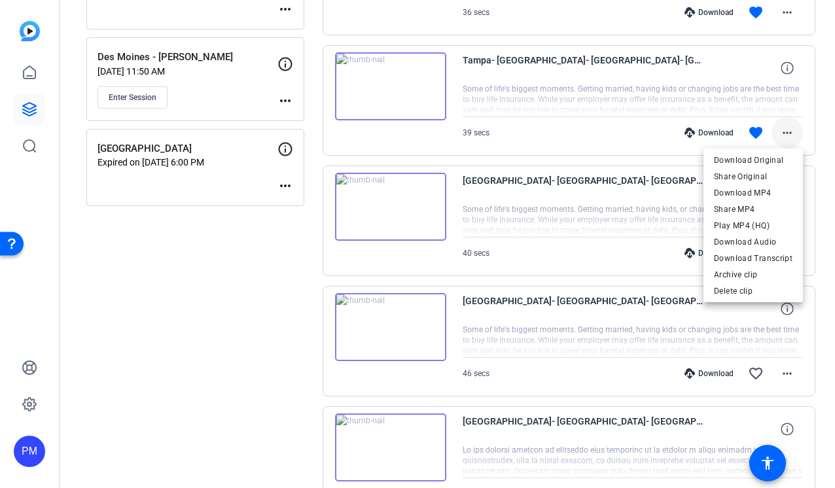
click at [792, 132] on div at bounding box center [417, 244] width 835 height 488
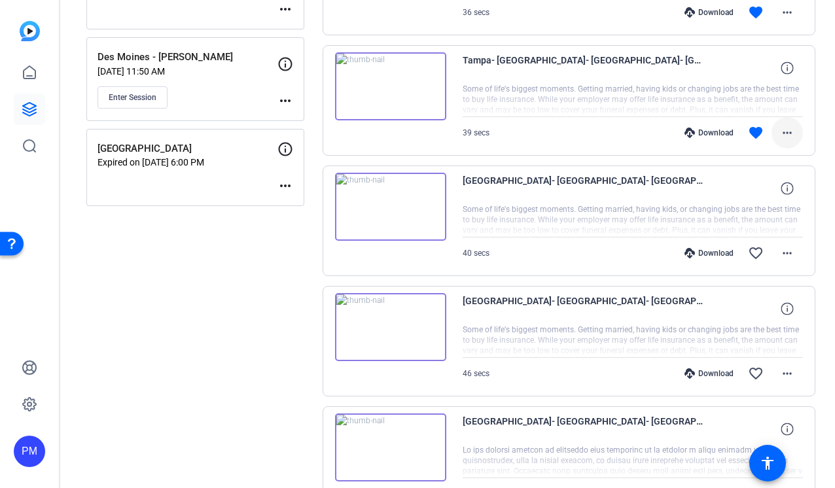
click at [792, 132] on mat-icon "more_horiz" at bounding box center [788, 133] width 16 height 16
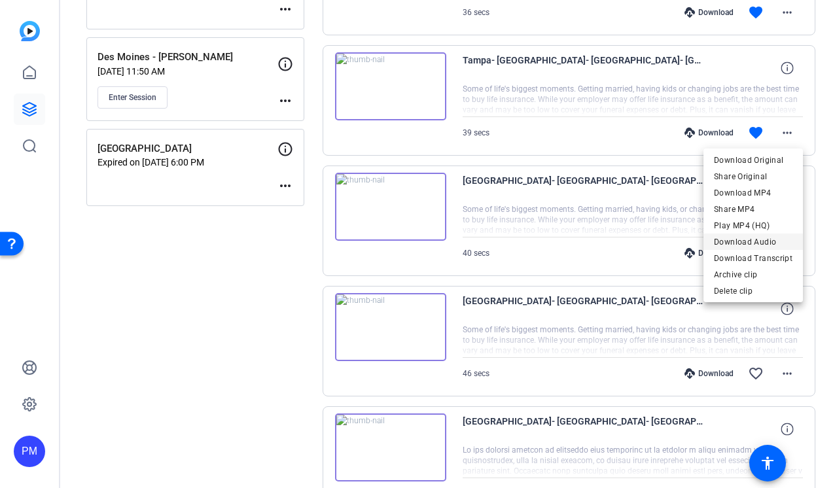
click at [763, 243] on span "Download Audio" at bounding box center [753, 242] width 79 height 16
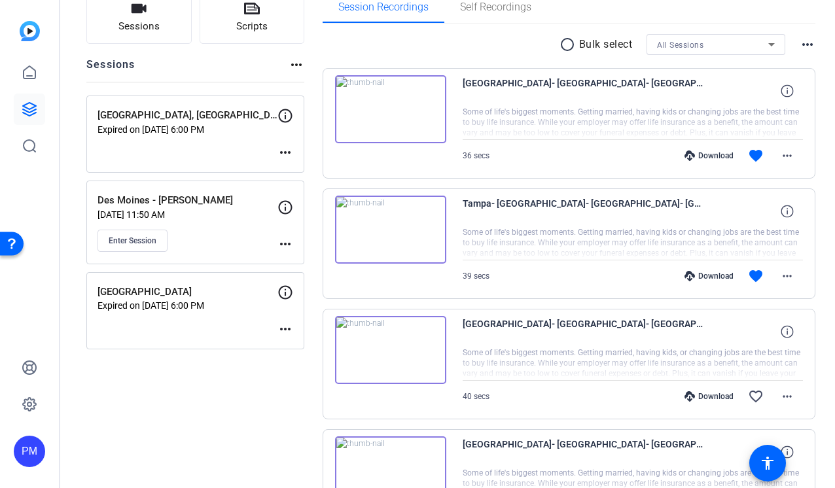
scroll to position [93, 0]
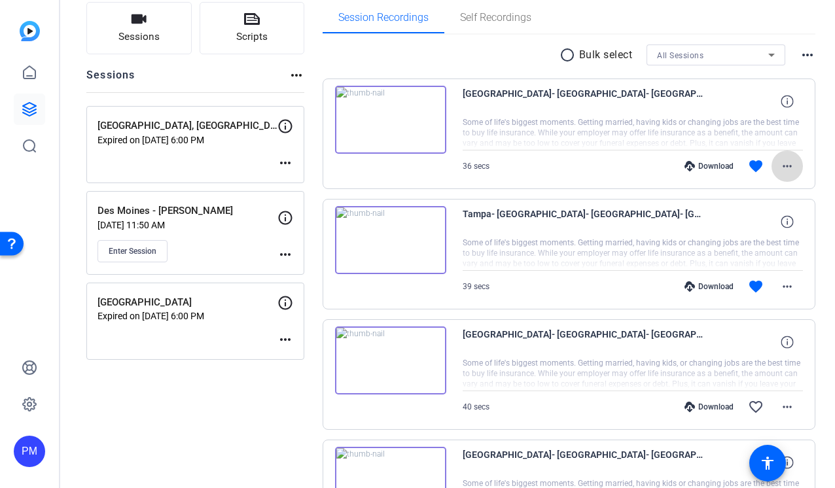
click at [786, 165] on mat-icon "more_horiz" at bounding box center [788, 166] width 16 height 16
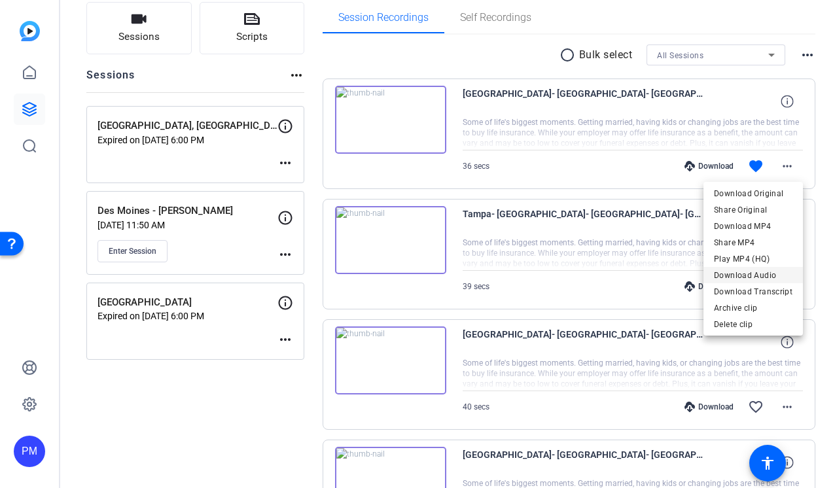
click at [746, 275] on span "Download Audio" at bounding box center [753, 276] width 79 height 16
